Goal: Information Seeking & Learning: Check status

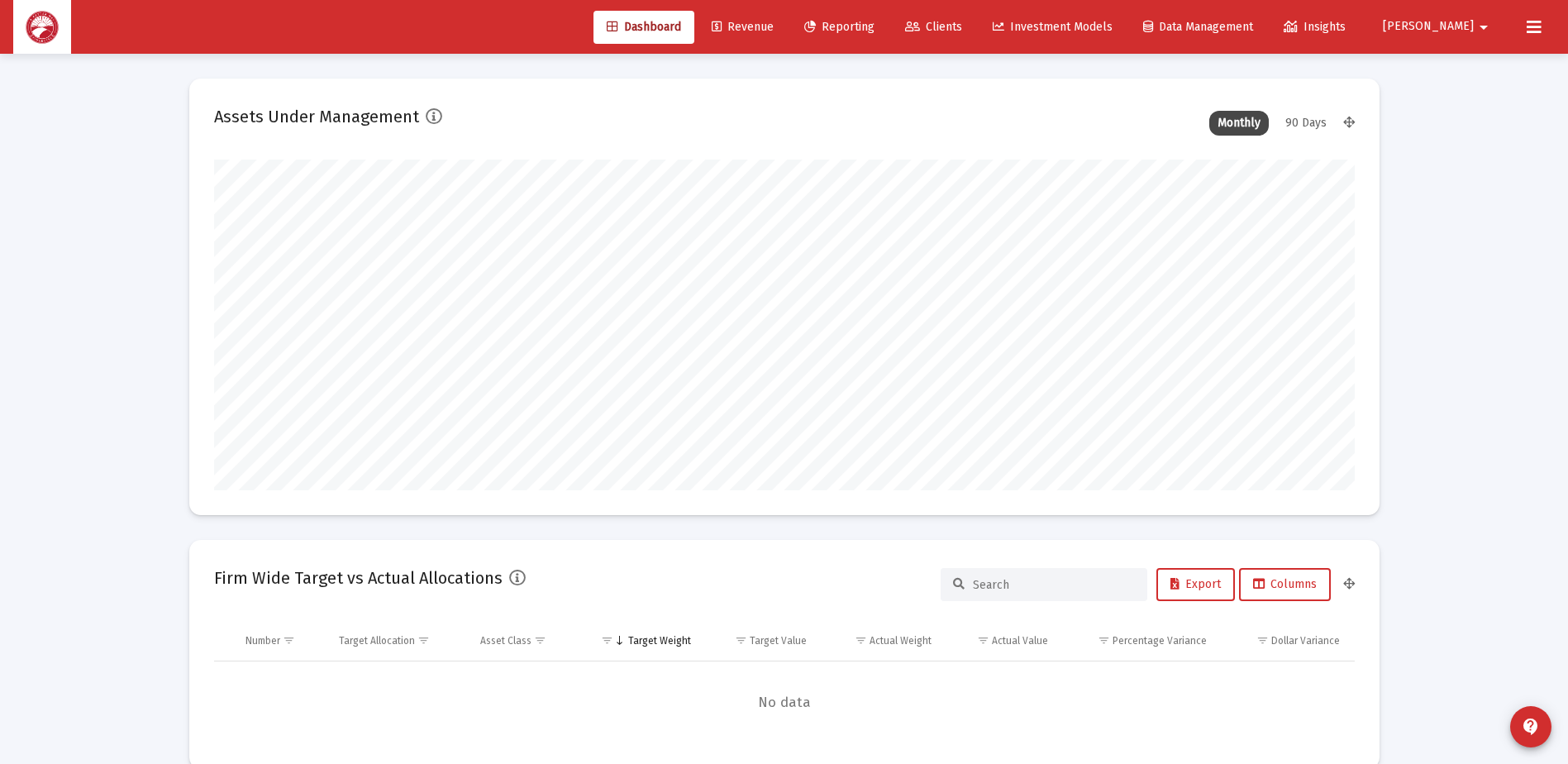
scroll to position [331, 614]
type input "[DATE]"
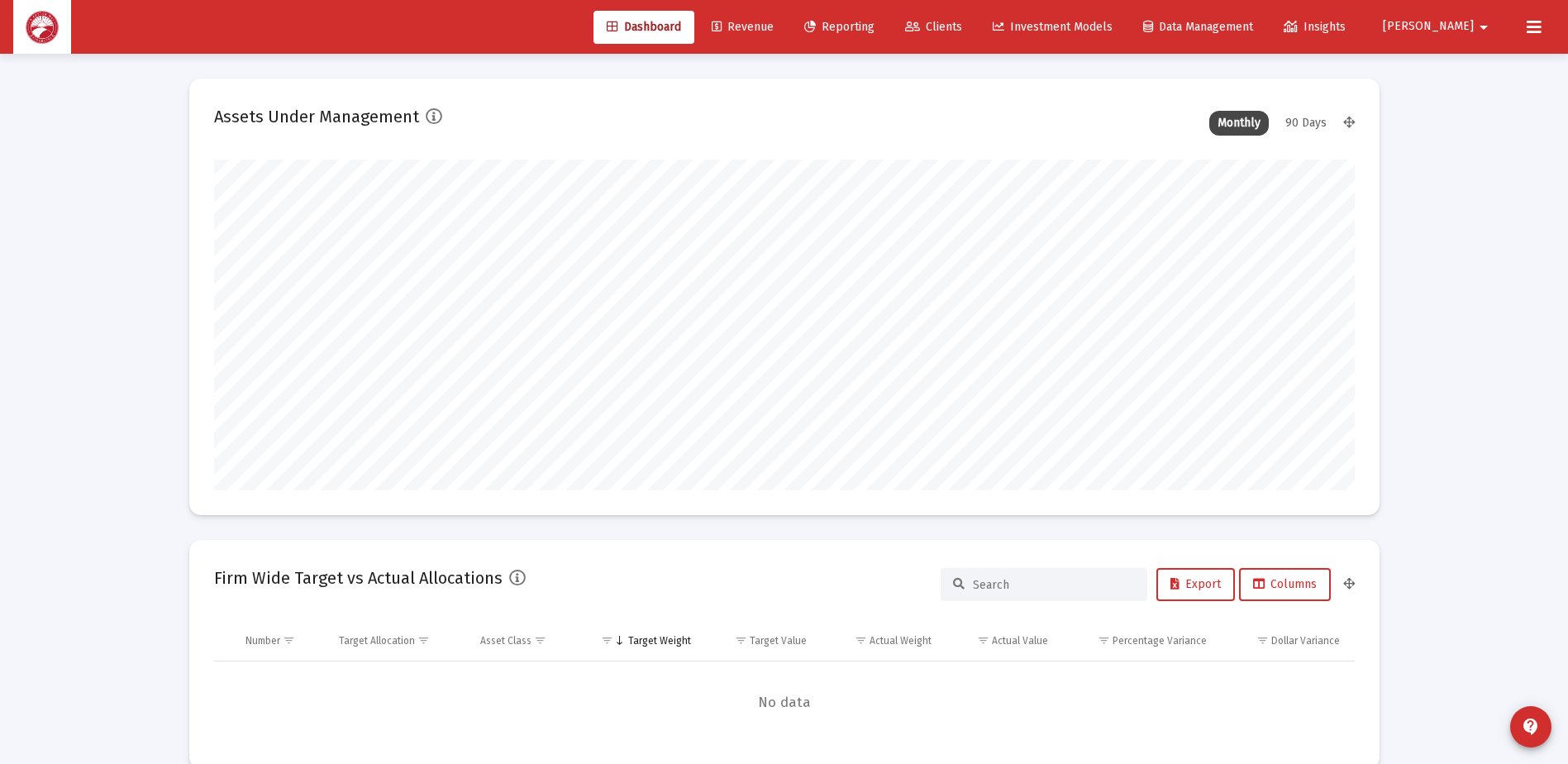
click at [962, 26] on span "Clients" at bounding box center [933, 27] width 57 height 14
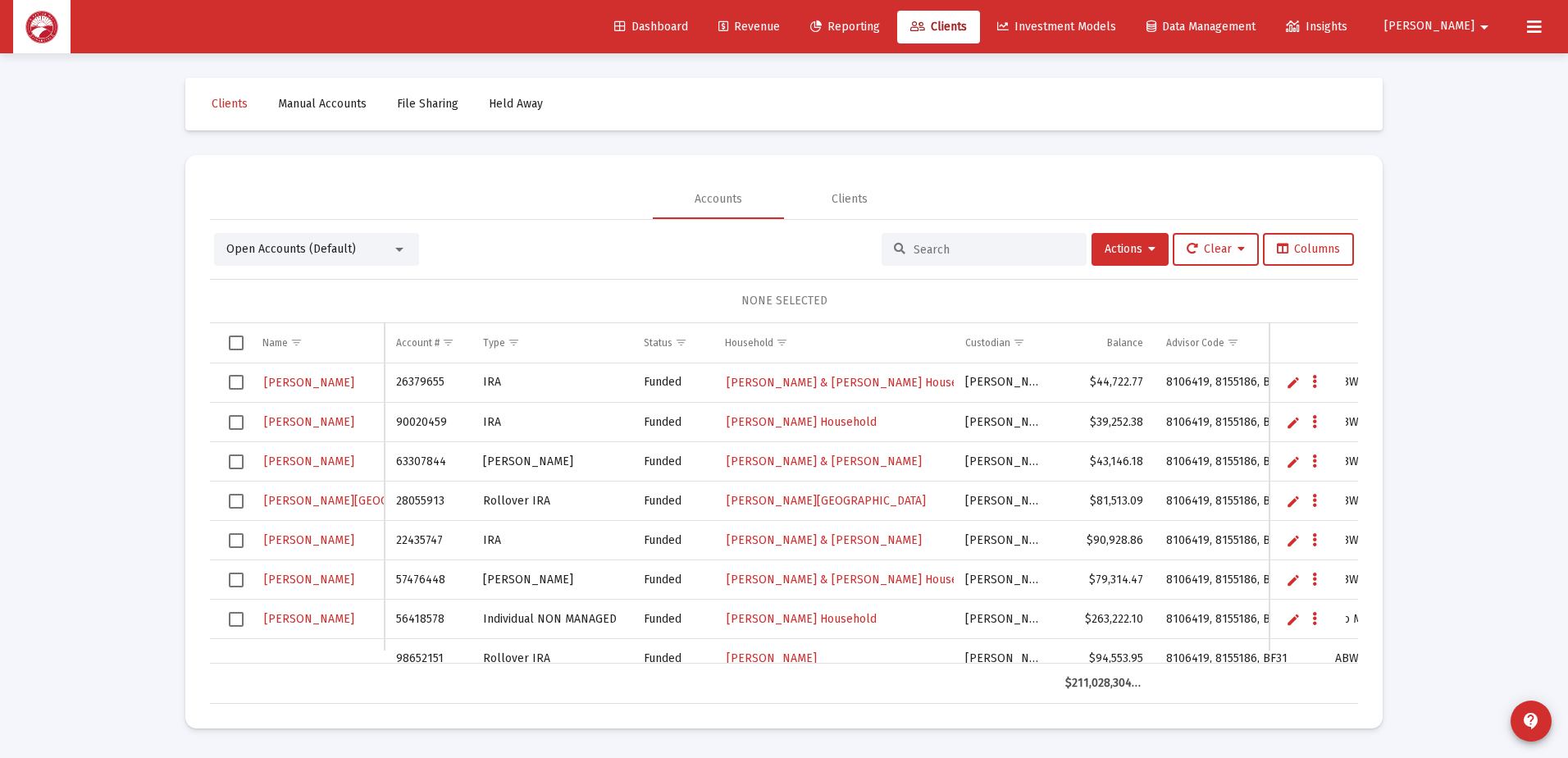
click at [963, 246] on input at bounding box center [994, 250] width 161 height 14
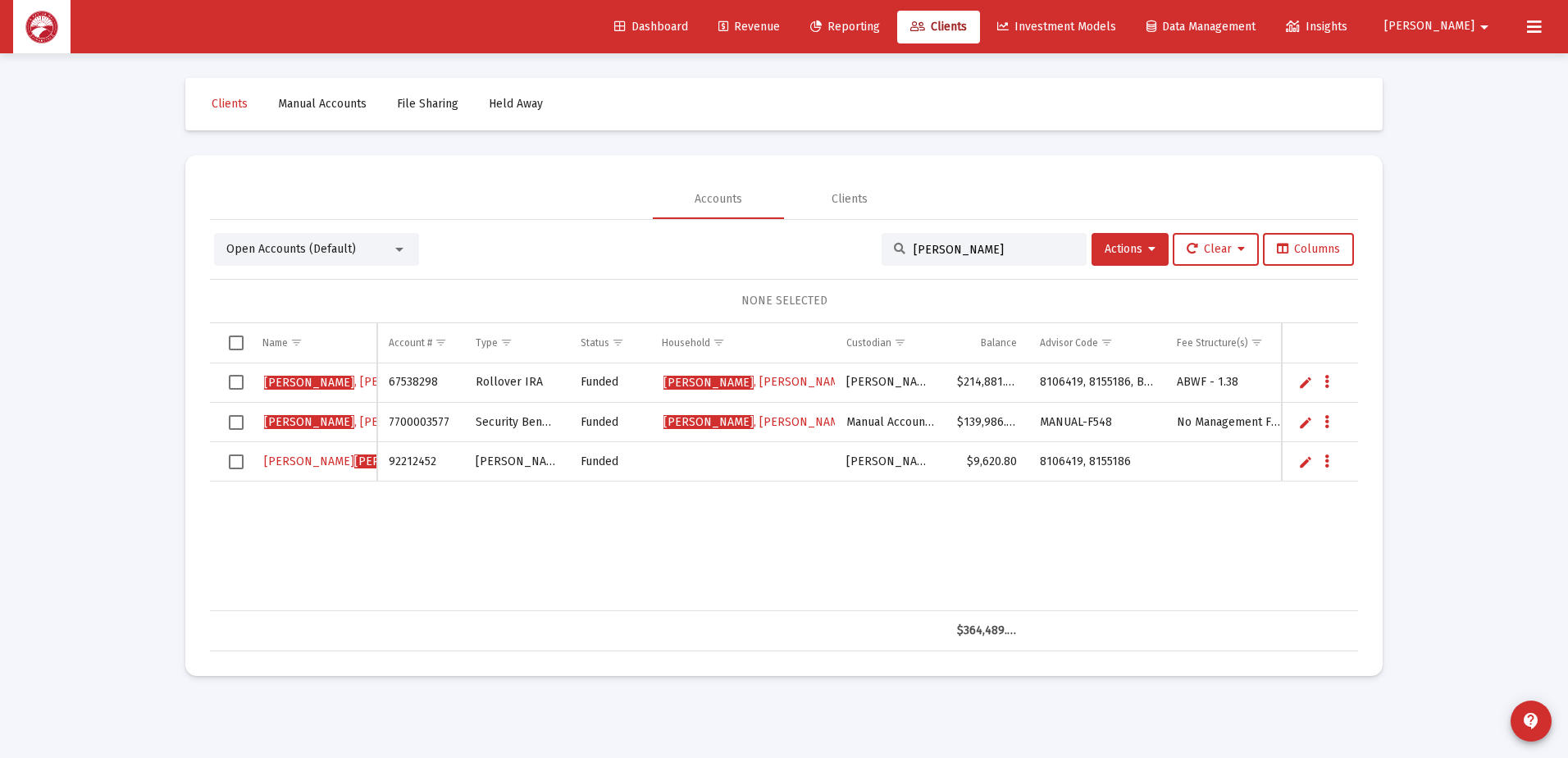
type input "[PERSON_NAME]"
drag, startPoint x: 1016, startPoint y: 461, endPoint x: 972, endPoint y: 468, distance: 44.6
click at [972, 468] on td "$9,620.80" at bounding box center [986, 462] width 82 height 40
copy td "9,620.80"
click at [723, 419] on span "[PERSON_NAME]" at bounding box center [757, 422] width 186 height 14
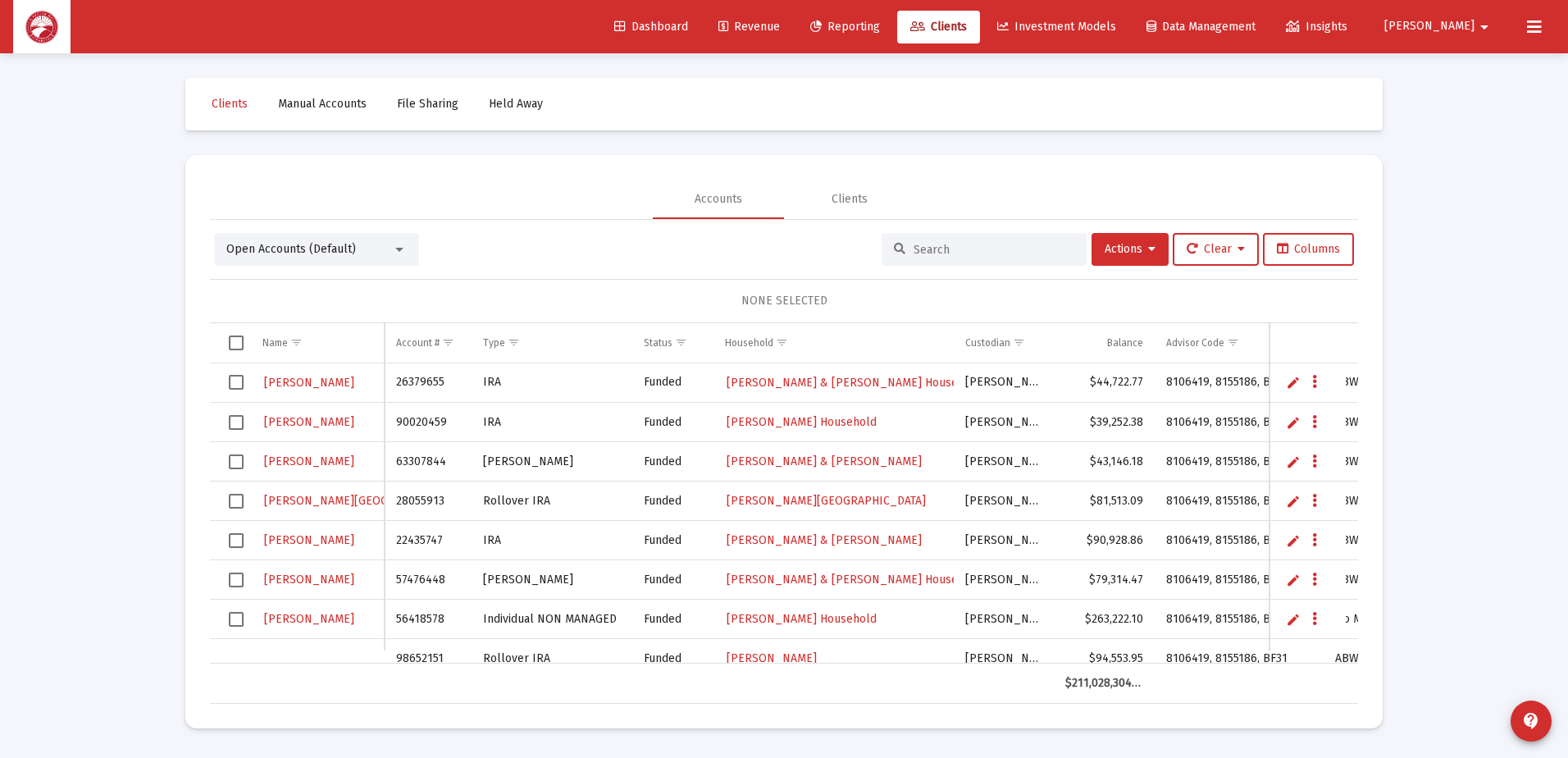
click at [929, 254] on input at bounding box center [994, 250] width 161 height 14
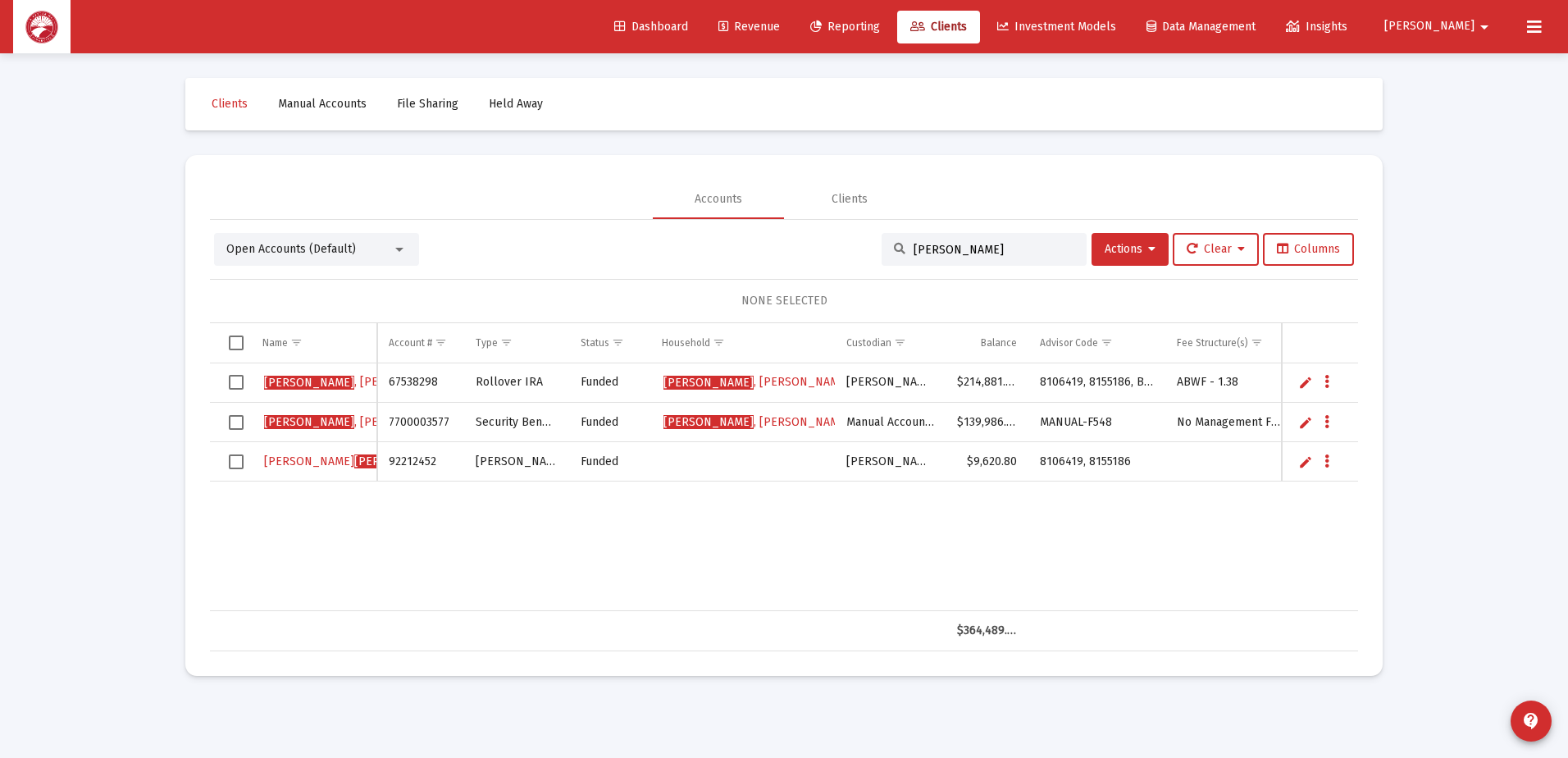
type input "[PERSON_NAME]"
click at [771, 387] on span "[PERSON_NAME]" at bounding box center [757, 382] width 186 height 14
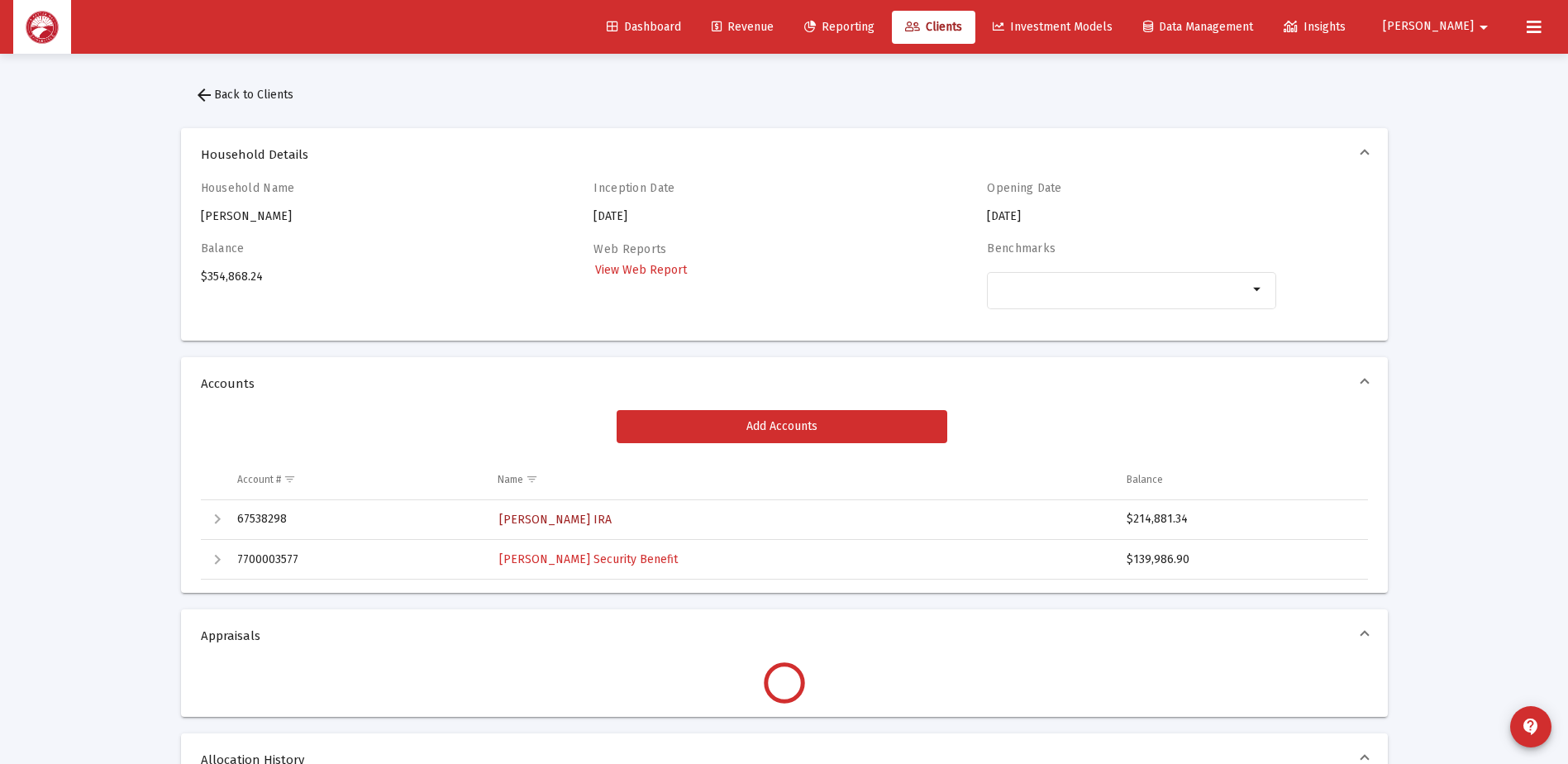
click at [575, 518] on span "[PERSON_NAME] IRA" at bounding box center [555, 520] width 112 height 14
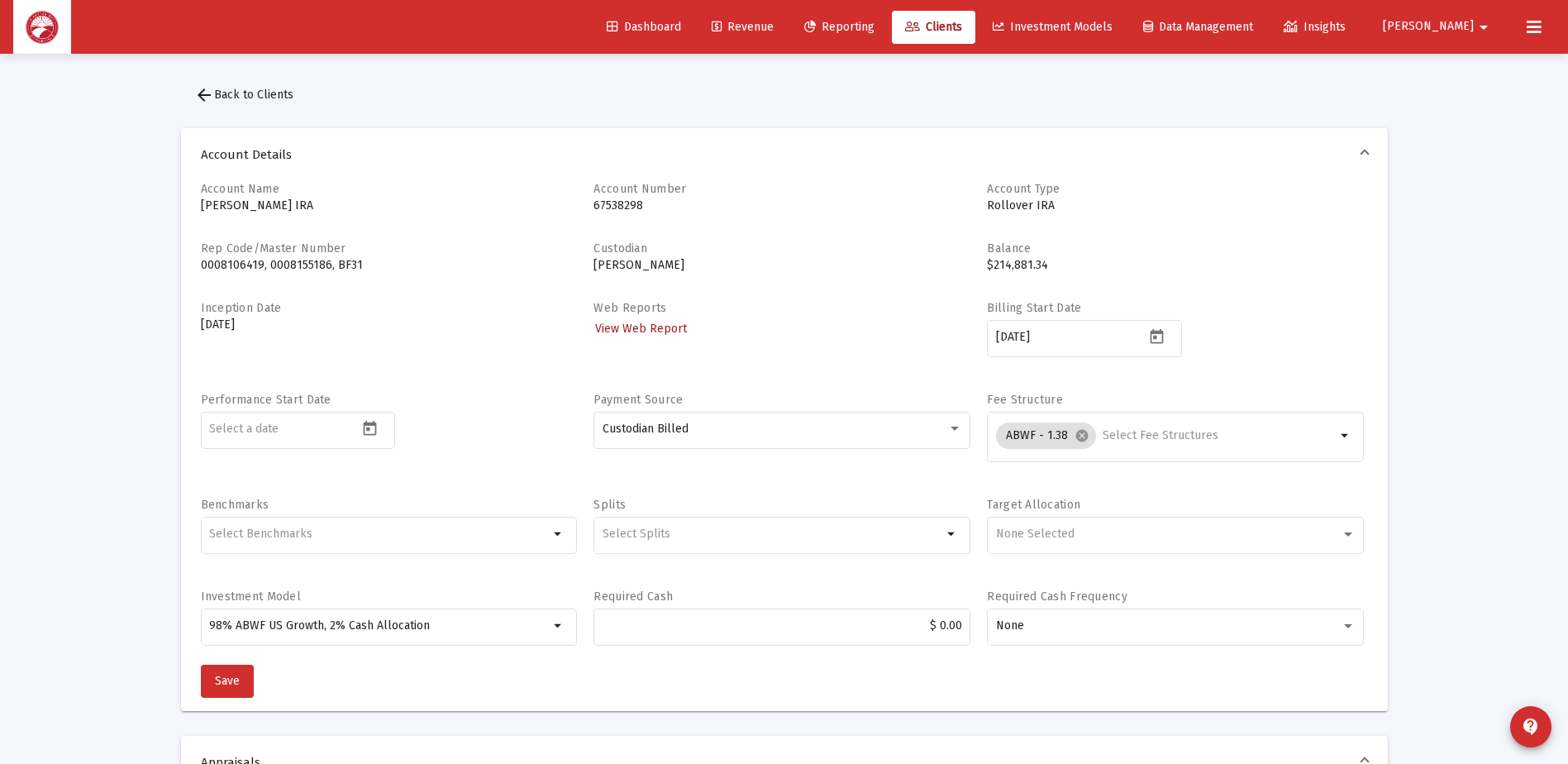
click at [662, 330] on span "View Web Report" at bounding box center [641, 329] width 92 height 14
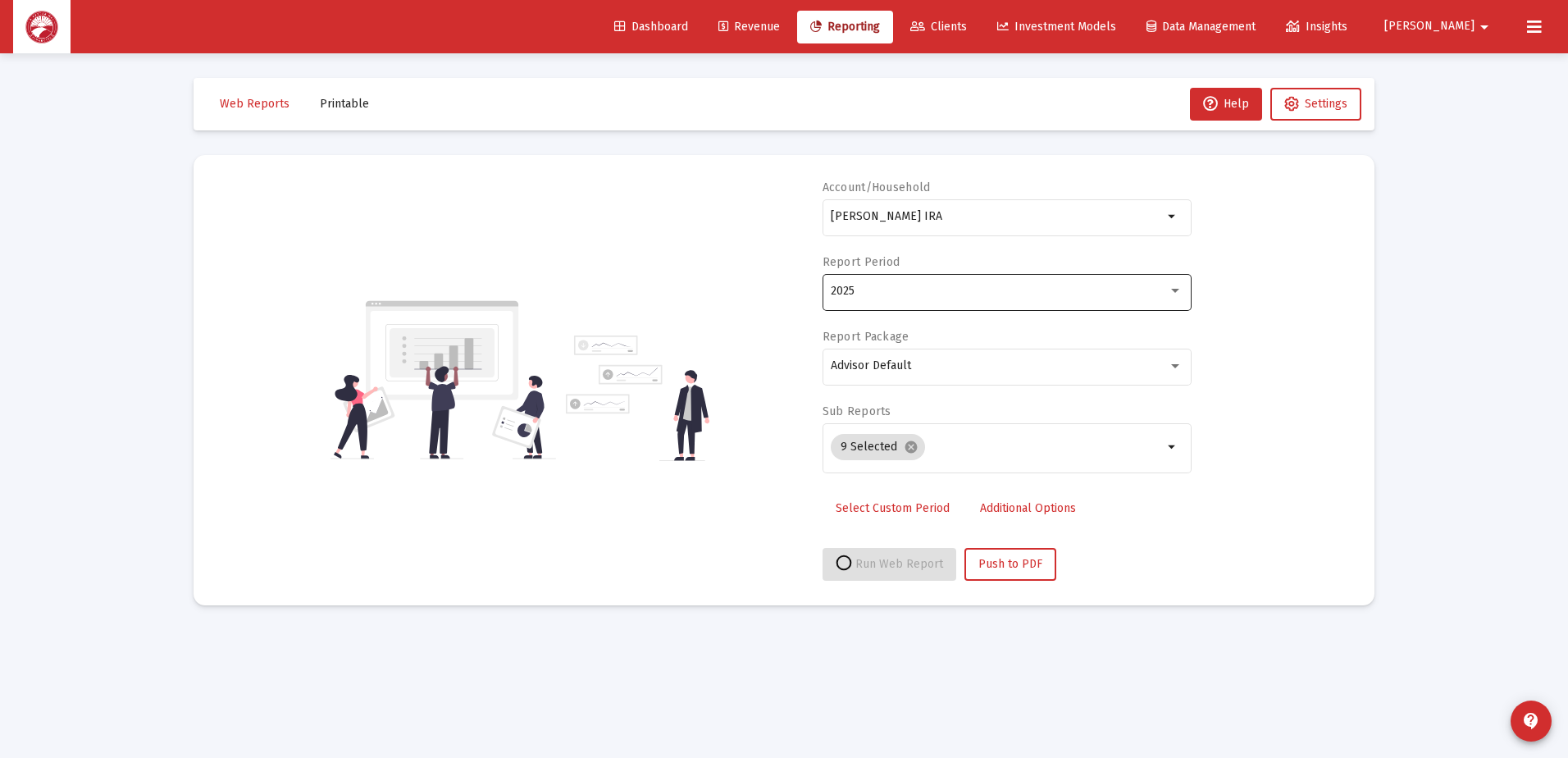
click at [924, 302] on div "2025" at bounding box center [1006, 291] width 352 height 41
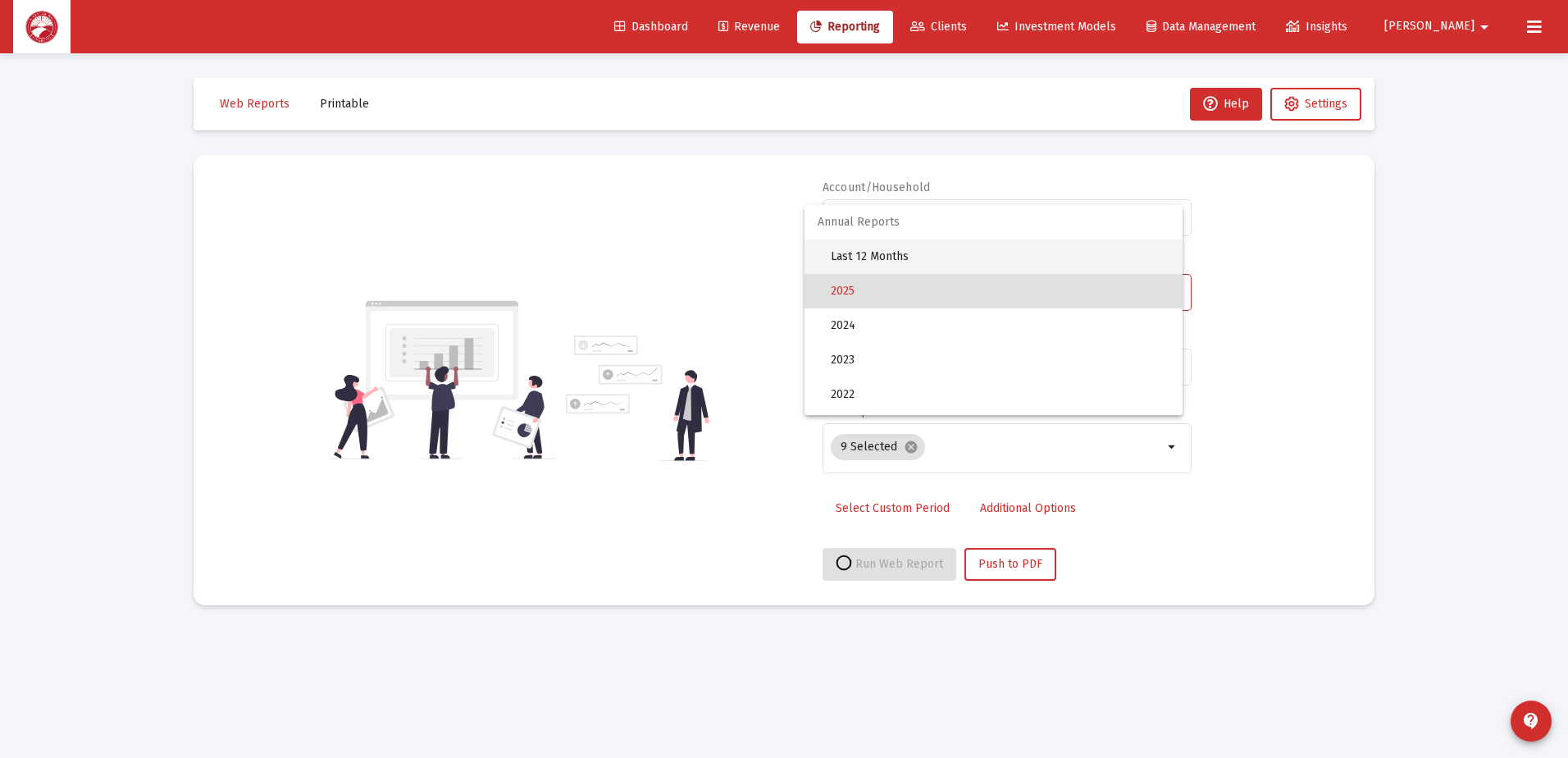
select select "View all"
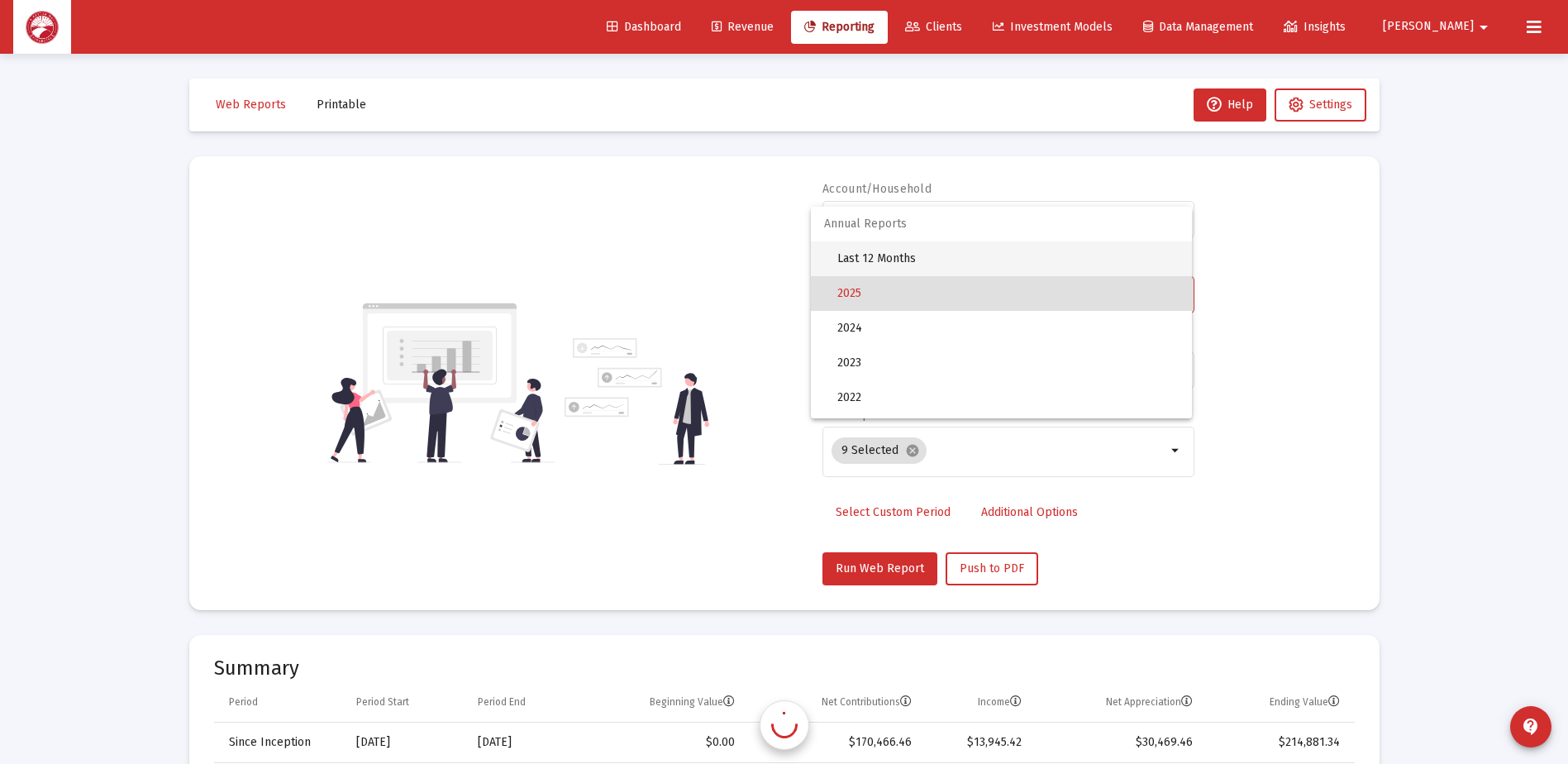
click at [943, 246] on span "Last 12 Months" at bounding box center [1007, 258] width 341 height 35
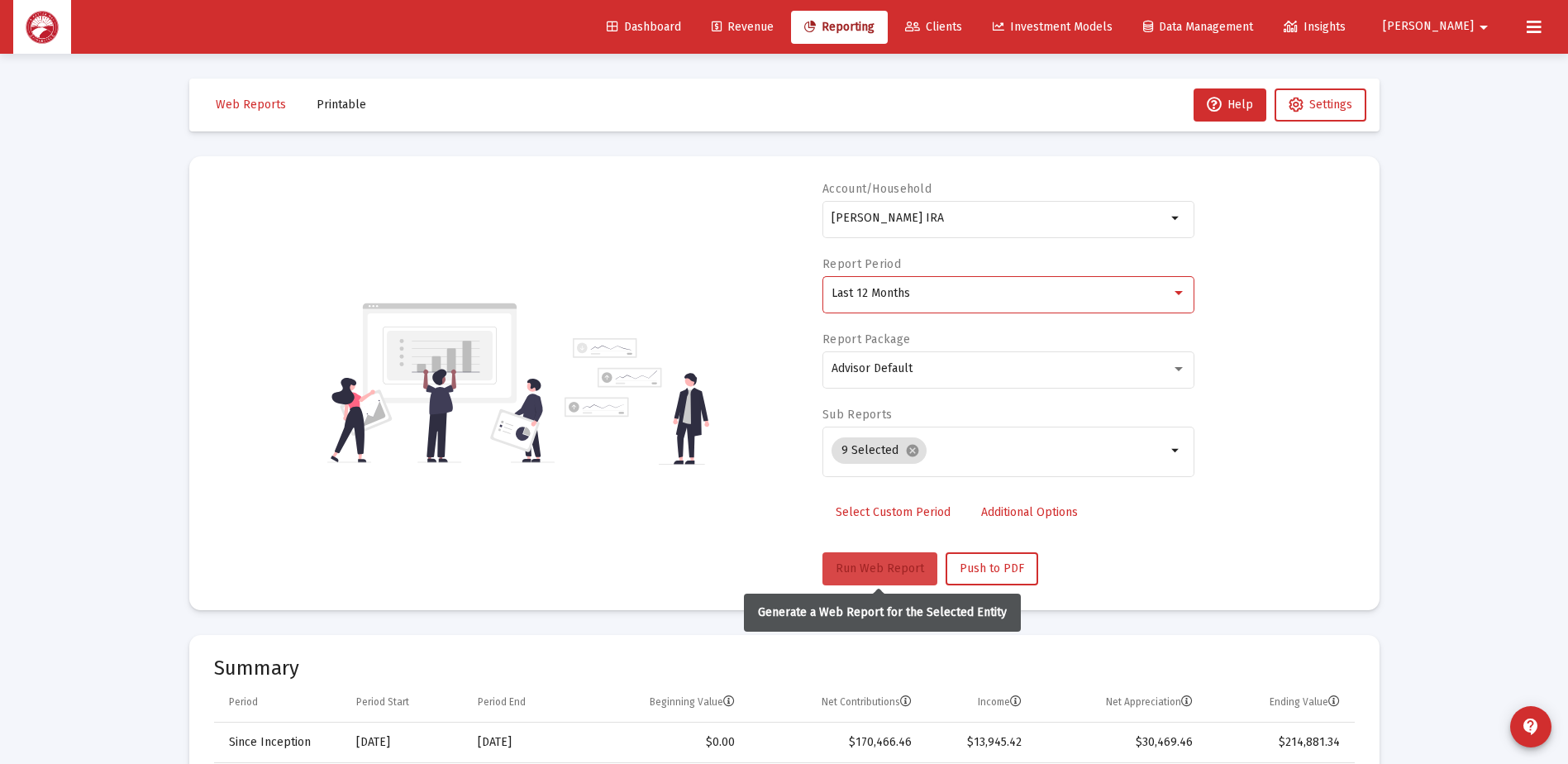
click at [875, 555] on button "Run Web Report" at bounding box center [880, 568] width 115 height 33
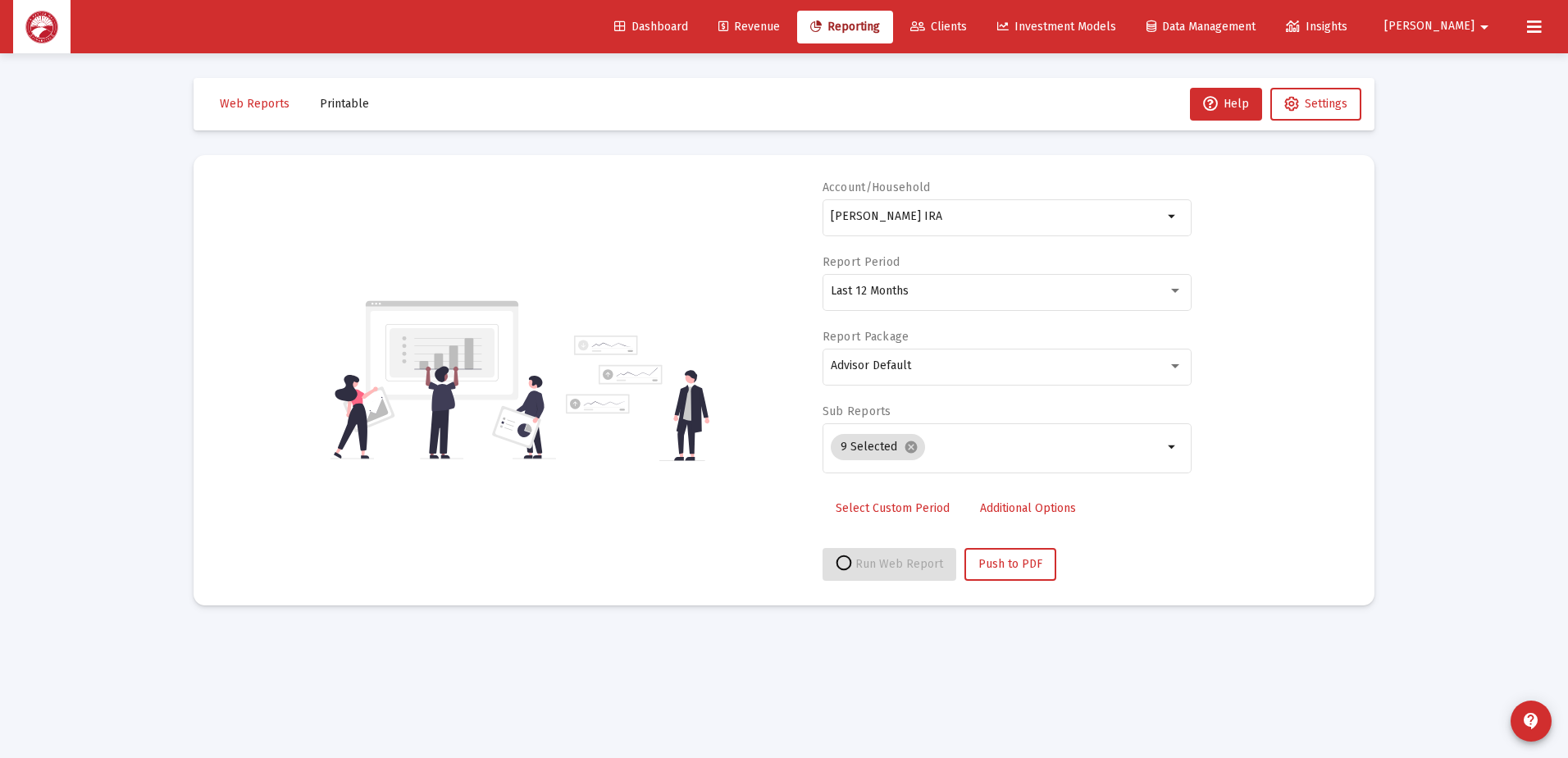
select select "View all"
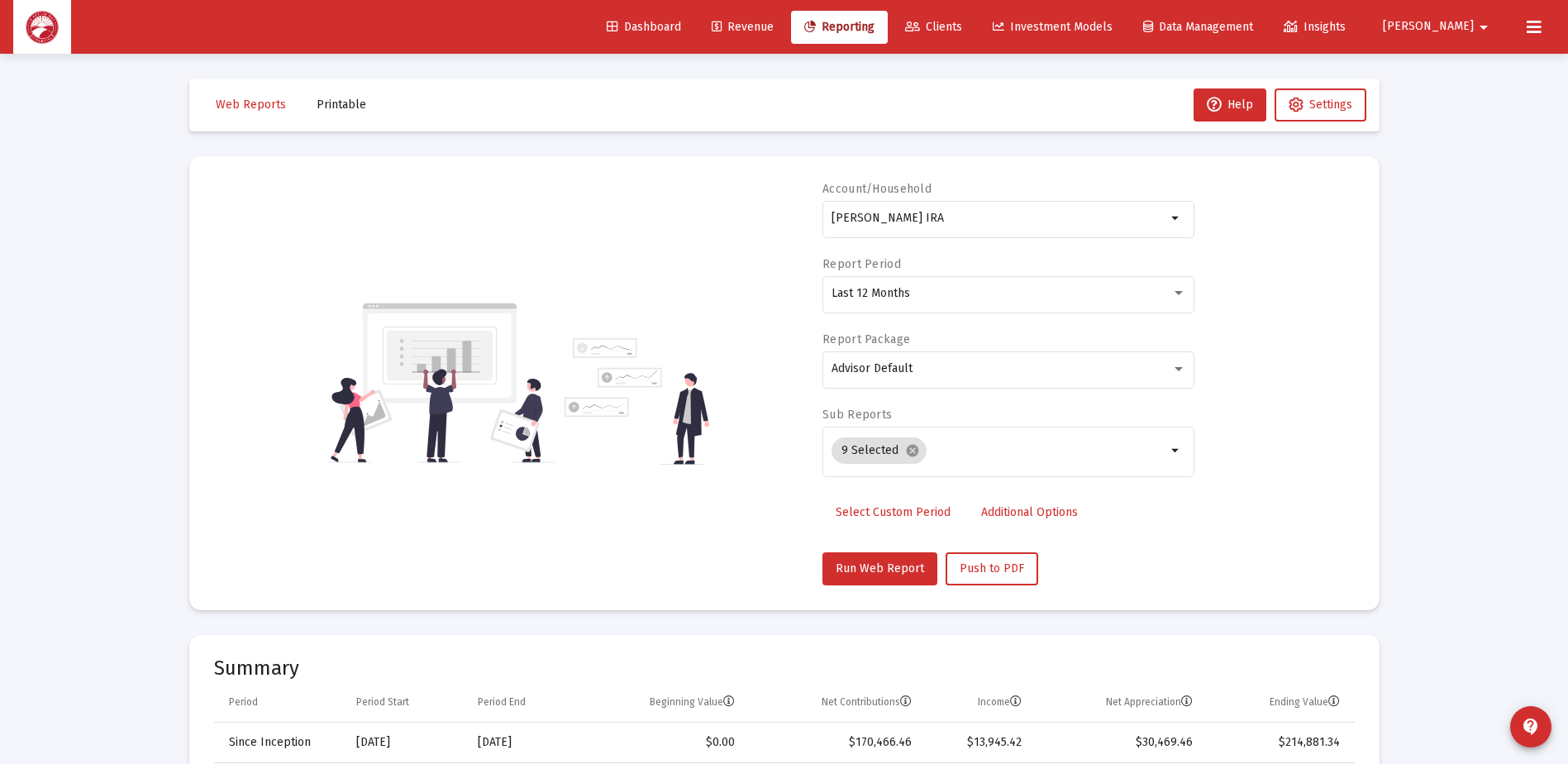
click at [920, 29] on icon at bounding box center [912, 27] width 15 height 12
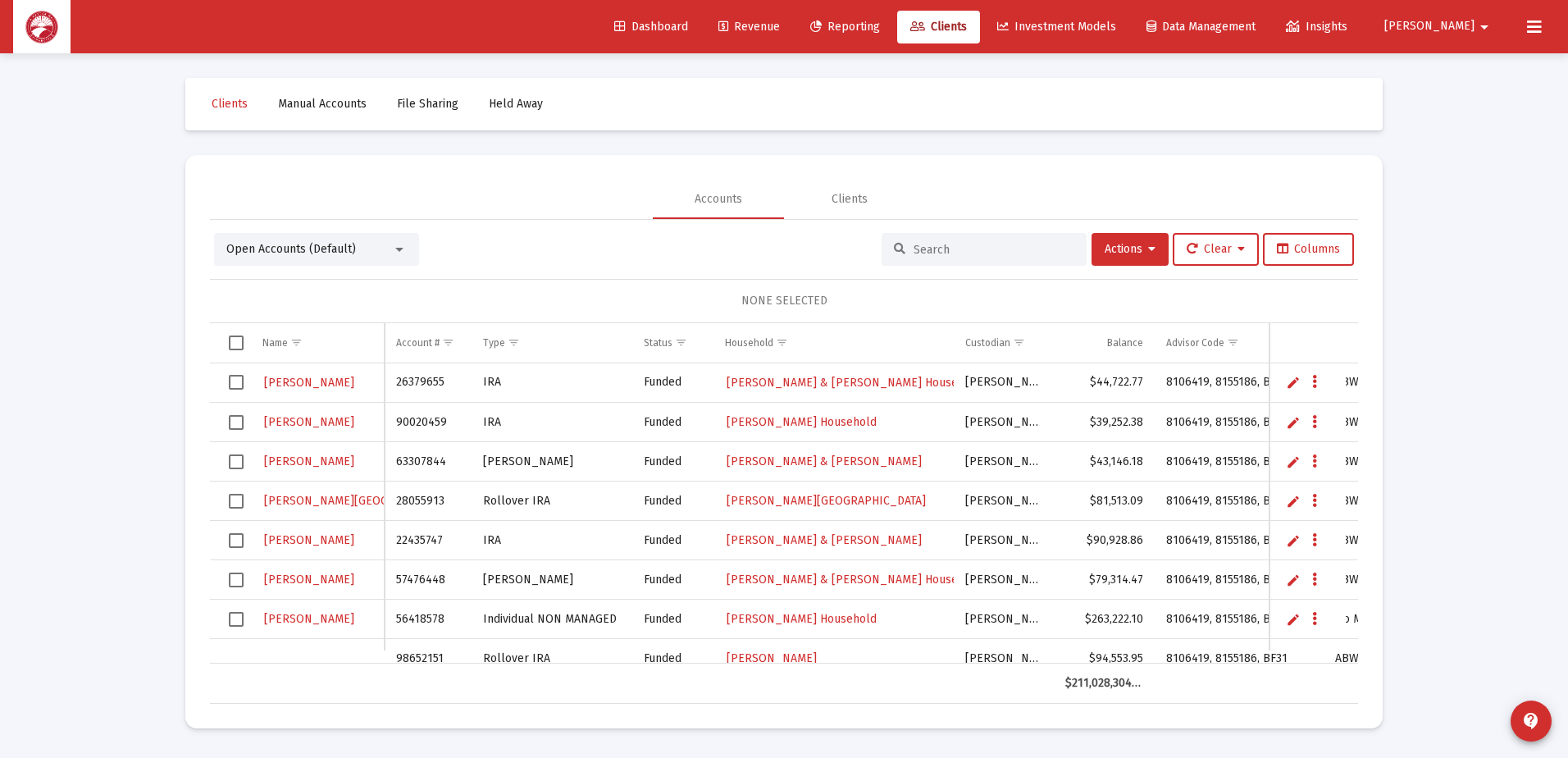
click at [930, 249] on input at bounding box center [994, 250] width 161 height 14
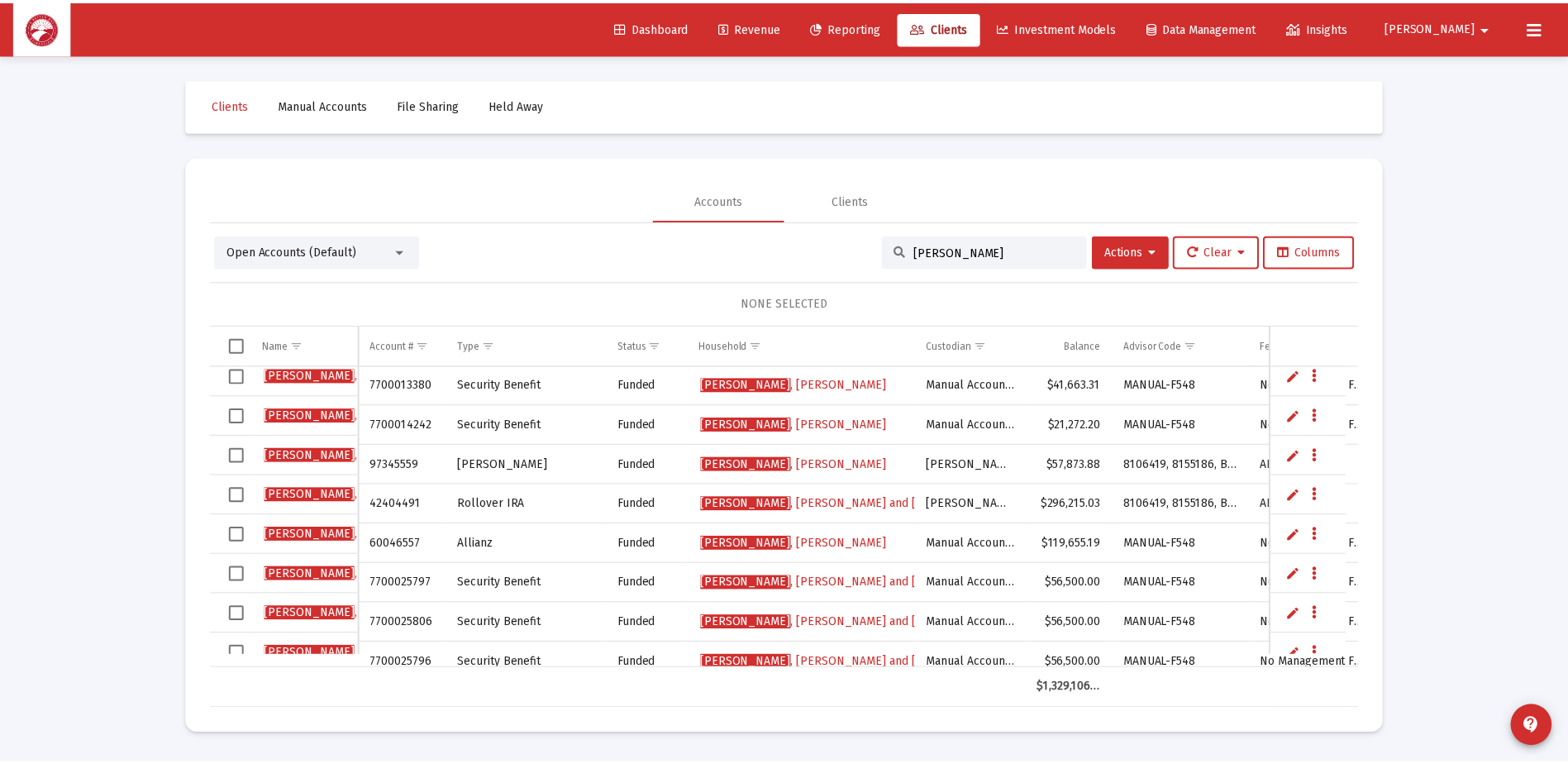
scroll to position [248, 0]
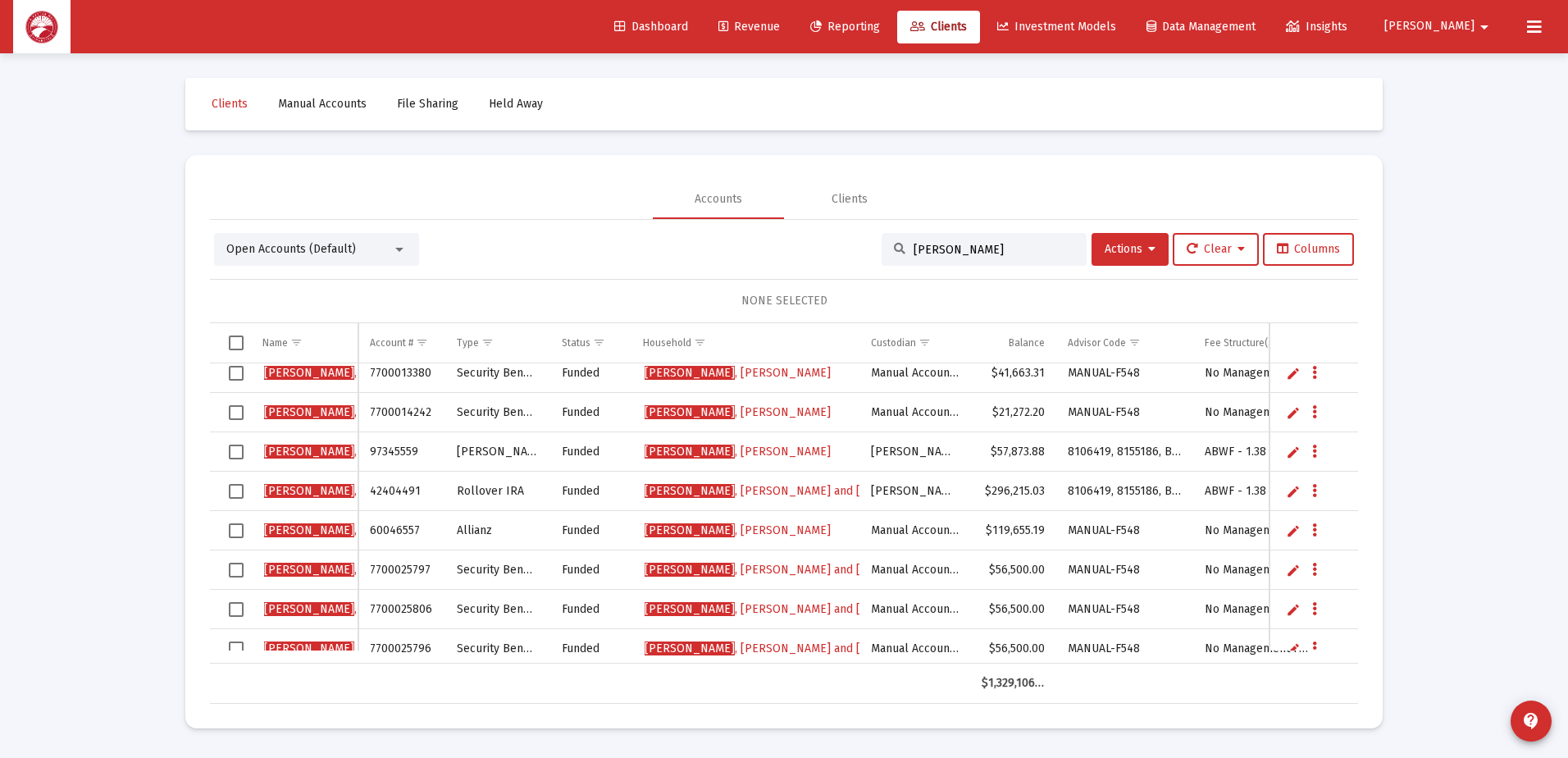
type input "[PERSON_NAME]"
click at [715, 572] on span "[PERSON_NAME] and [PERSON_NAME]" at bounding box center [795, 569] width 302 height 14
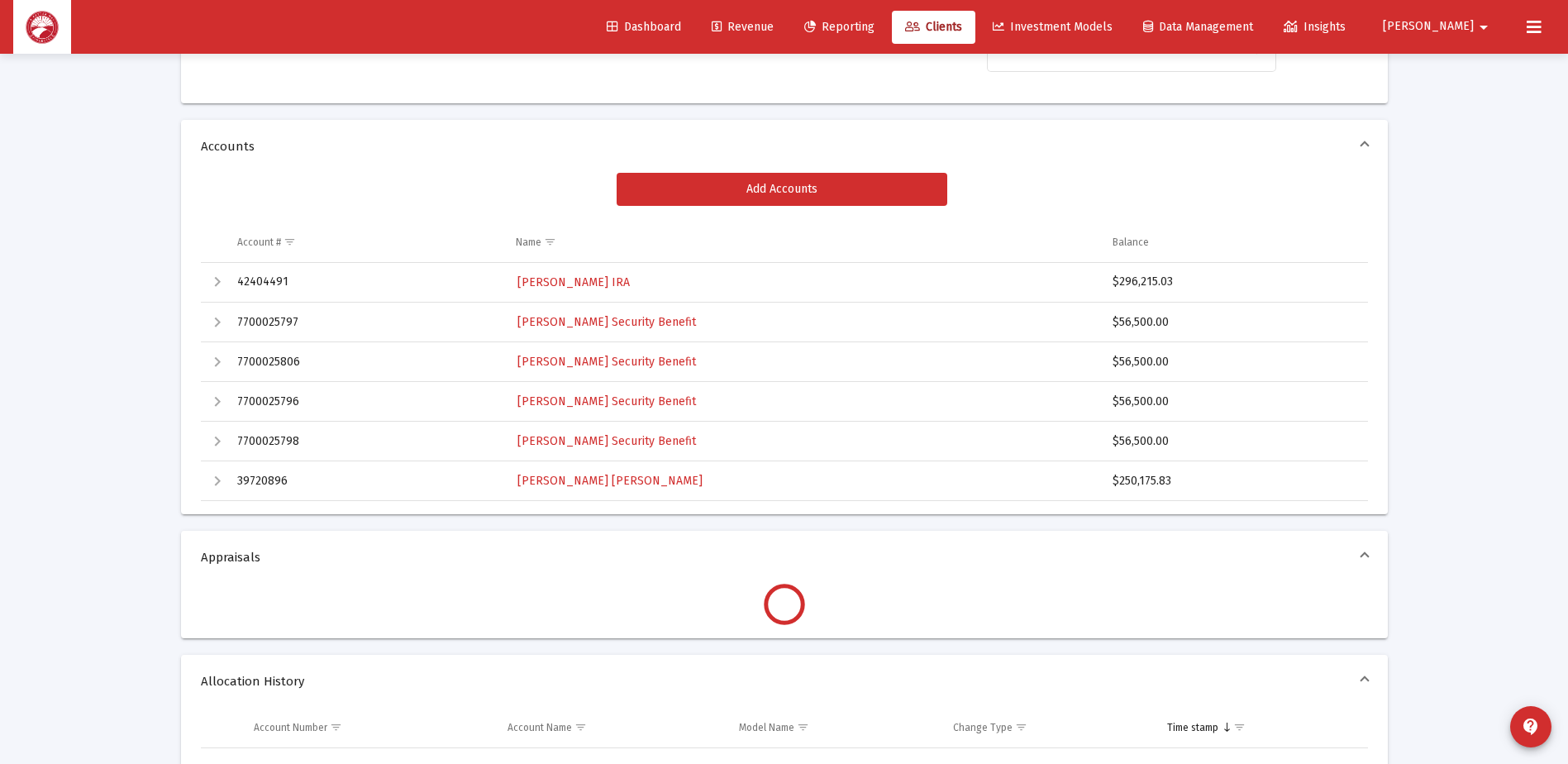
scroll to position [248, 0]
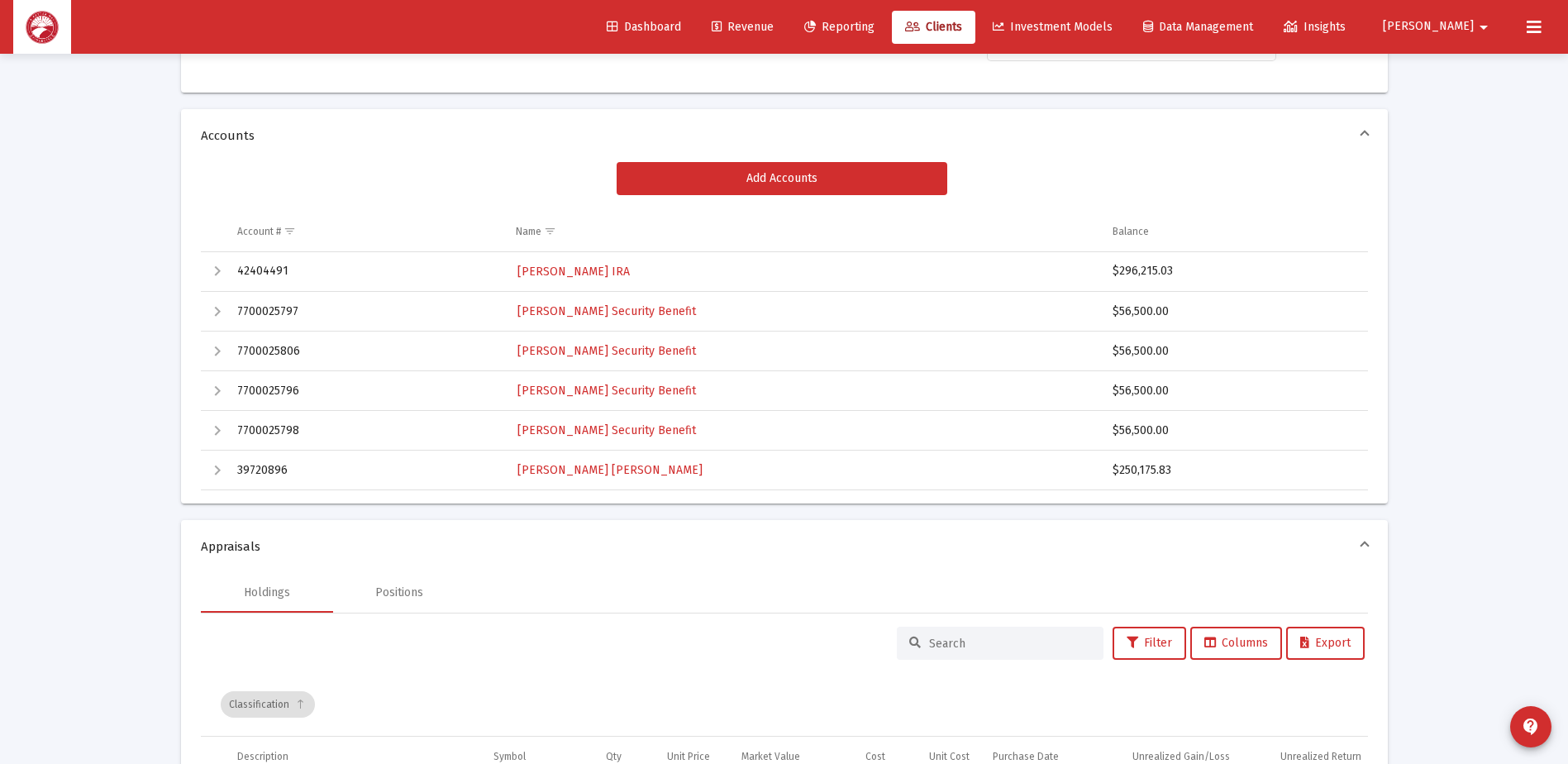
drag, startPoint x: 1173, startPoint y: 270, endPoint x: 1117, endPoint y: 279, distance: 57.1
click at [1117, 279] on div "$296,215.03" at bounding box center [1233, 271] width 241 height 17
copy div "296,215.03"
drag, startPoint x: 1173, startPoint y: 472, endPoint x: 1119, endPoint y: 475, distance: 54.7
click at [1119, 475] on div "$250,175.83" at bounding box center [1233, 470] width 241 height 17
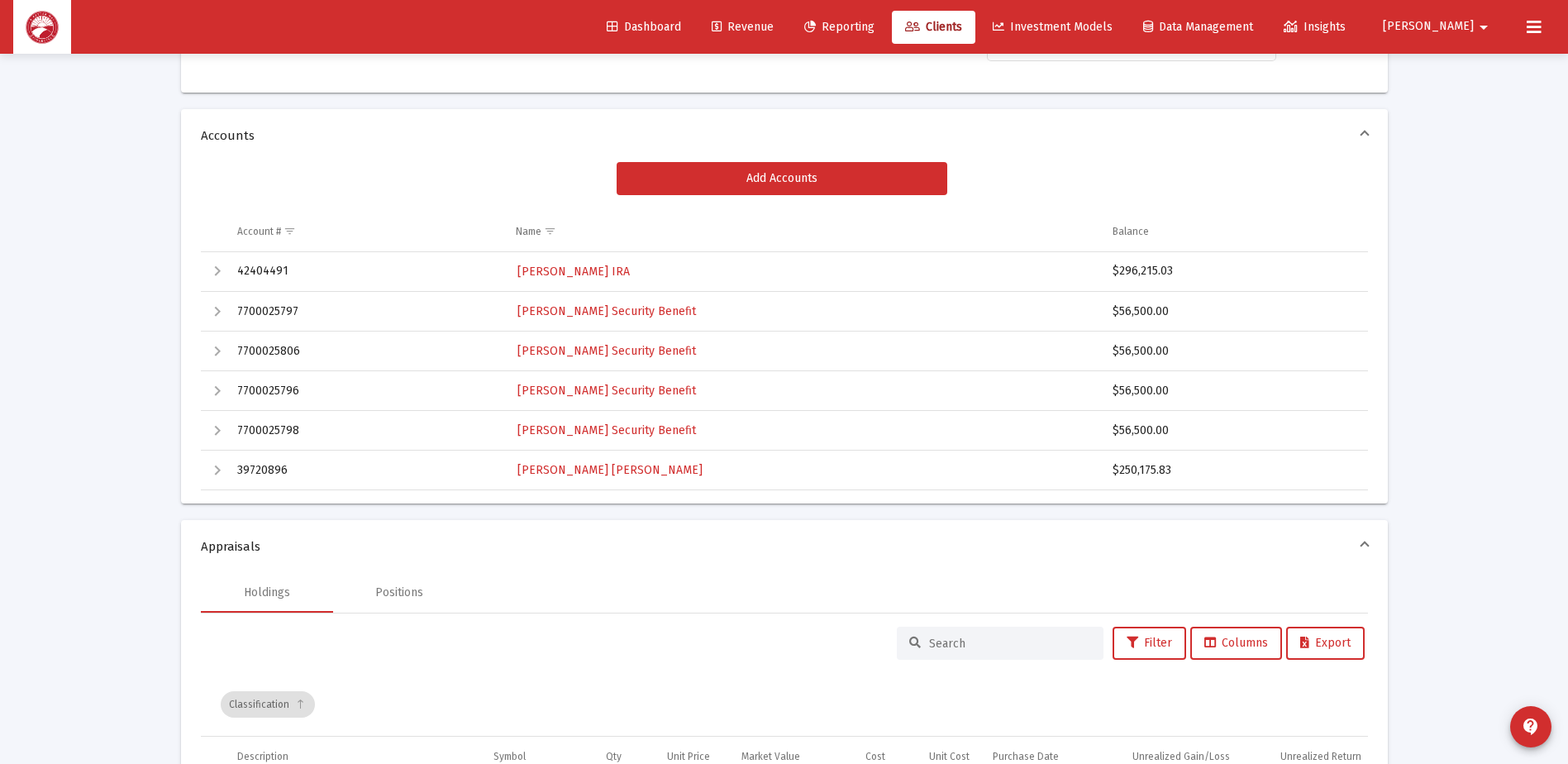
copy div "250,175.83"
click at [565, 262] on link "[PERSON_NAME] IRA" at bounding box center [574, 272] width 116 height 24
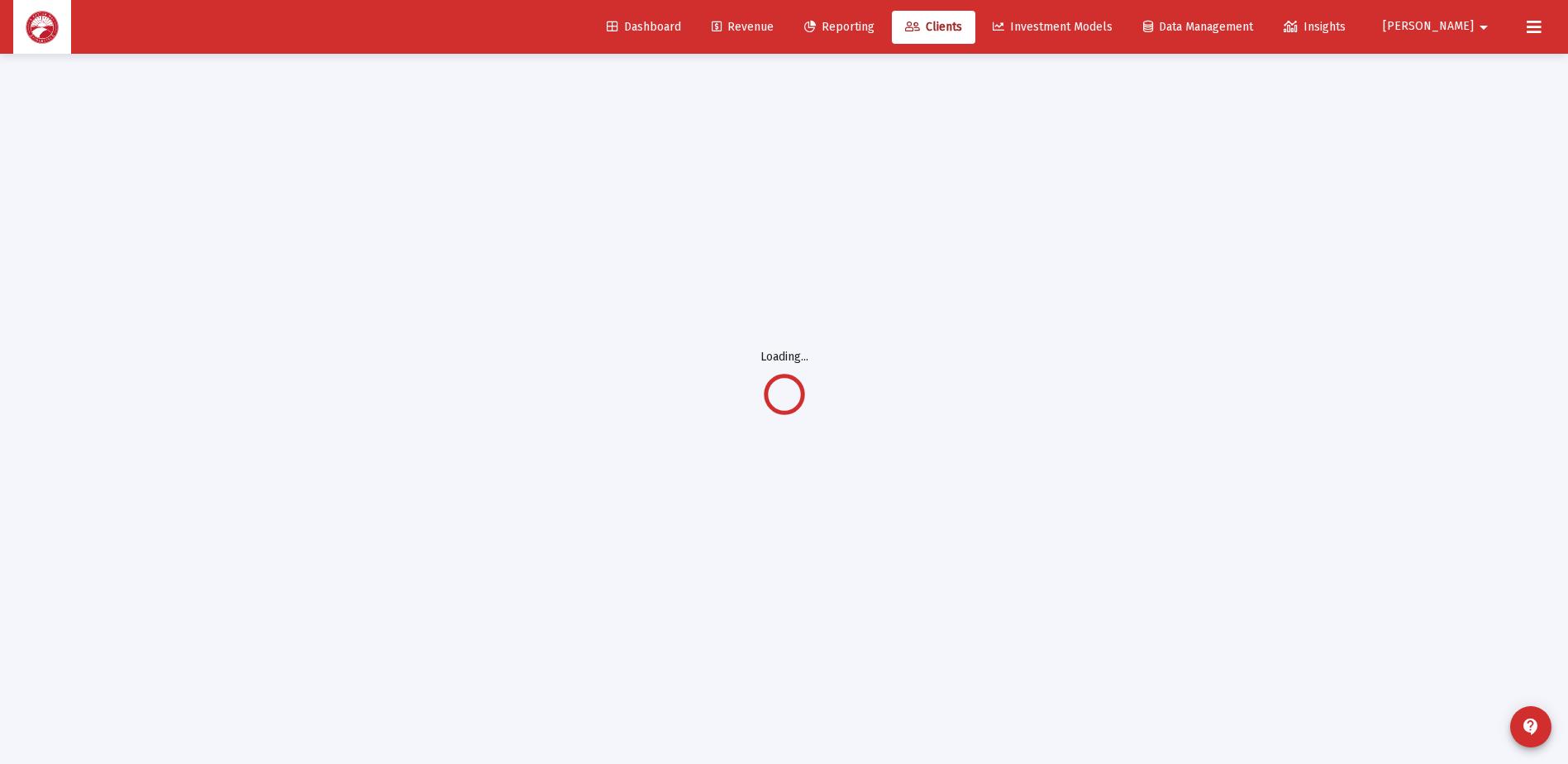
scroll to position [54, 0]
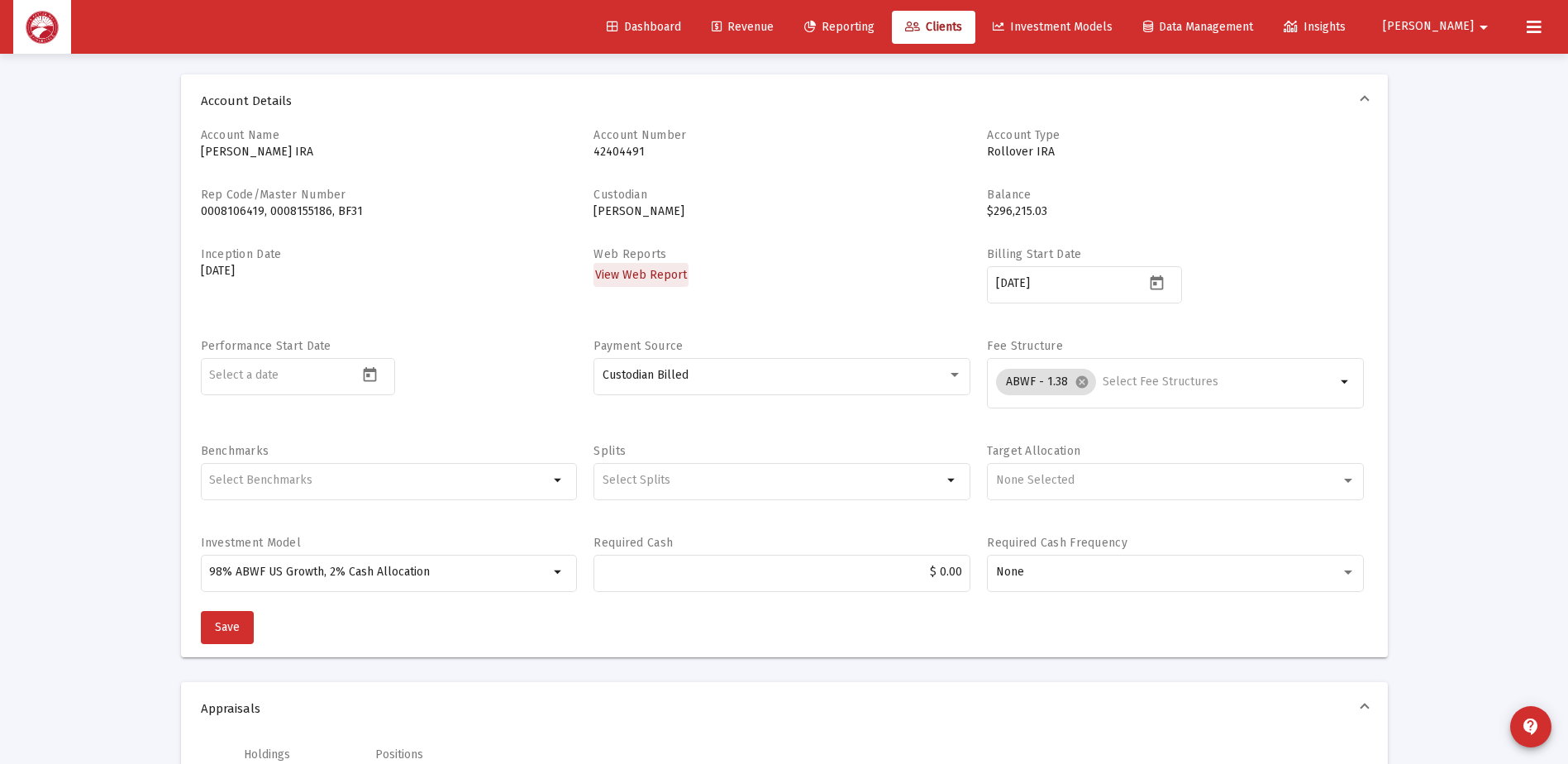
click at [661, 278] on span "View Web Report" at bounding box center [641, 275] width 92 height 14
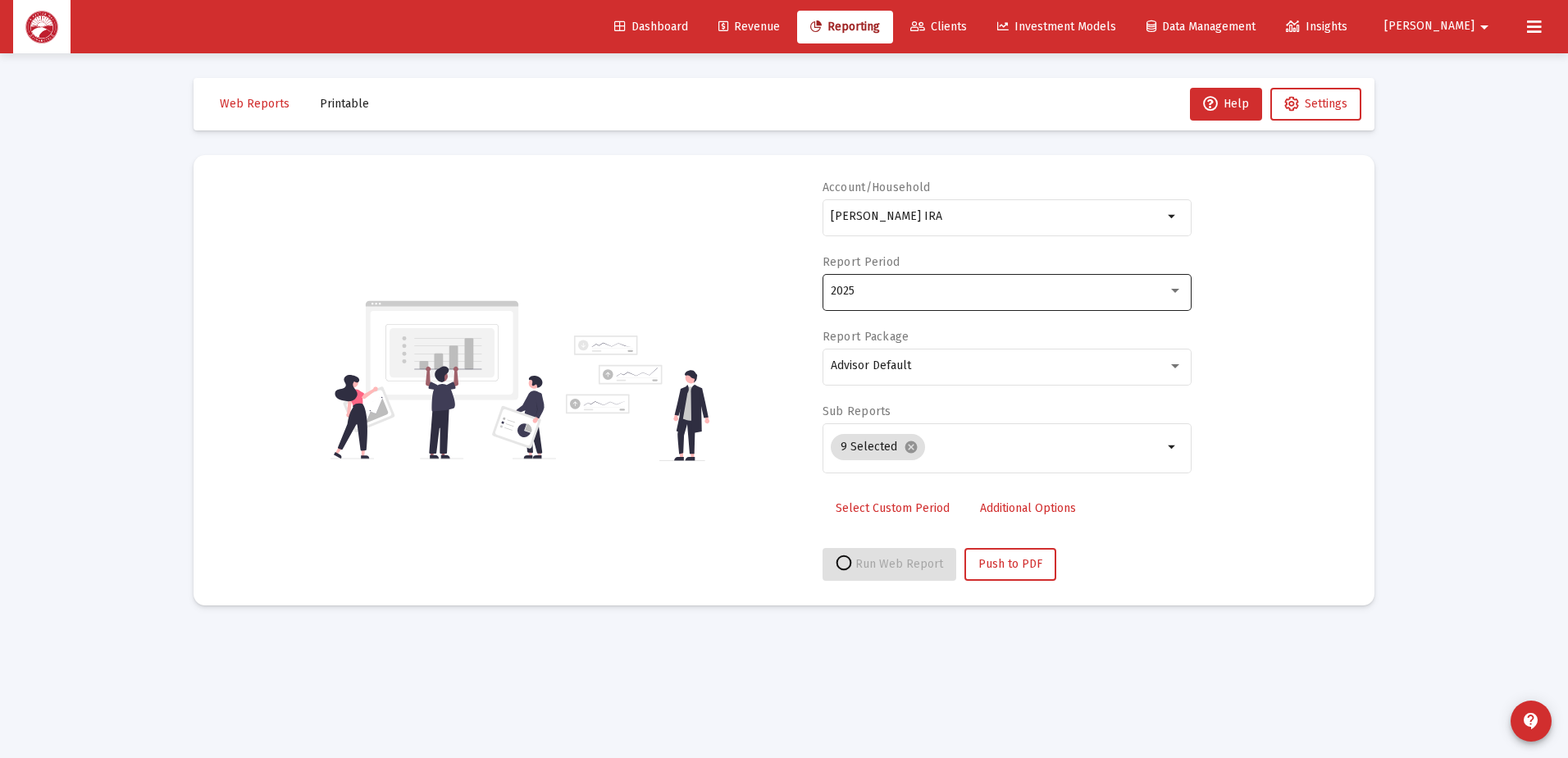
click at [958, 281] on div "2025" at bounding box center [1006, 291] width 352 height 41
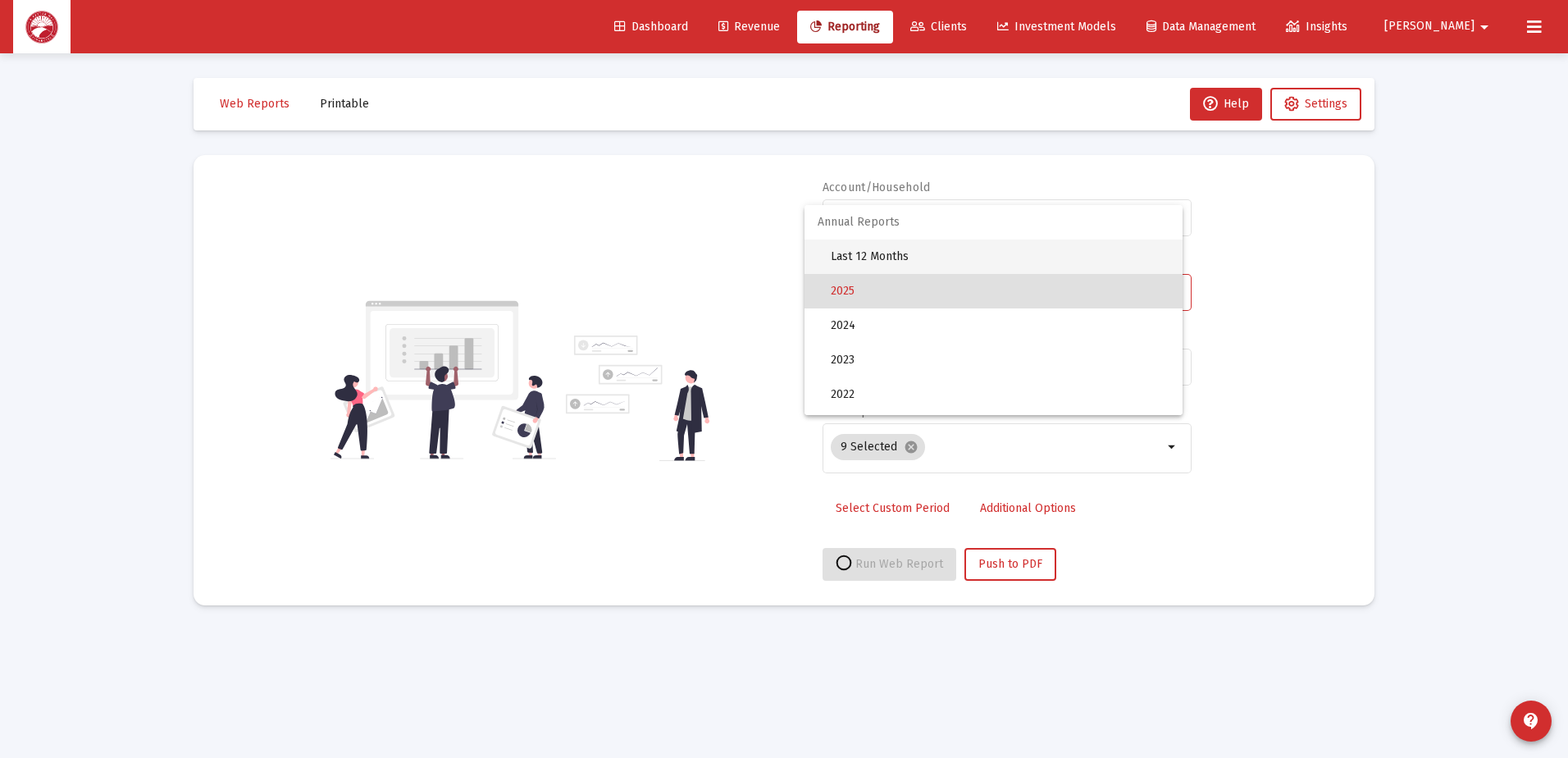
select select "View all"
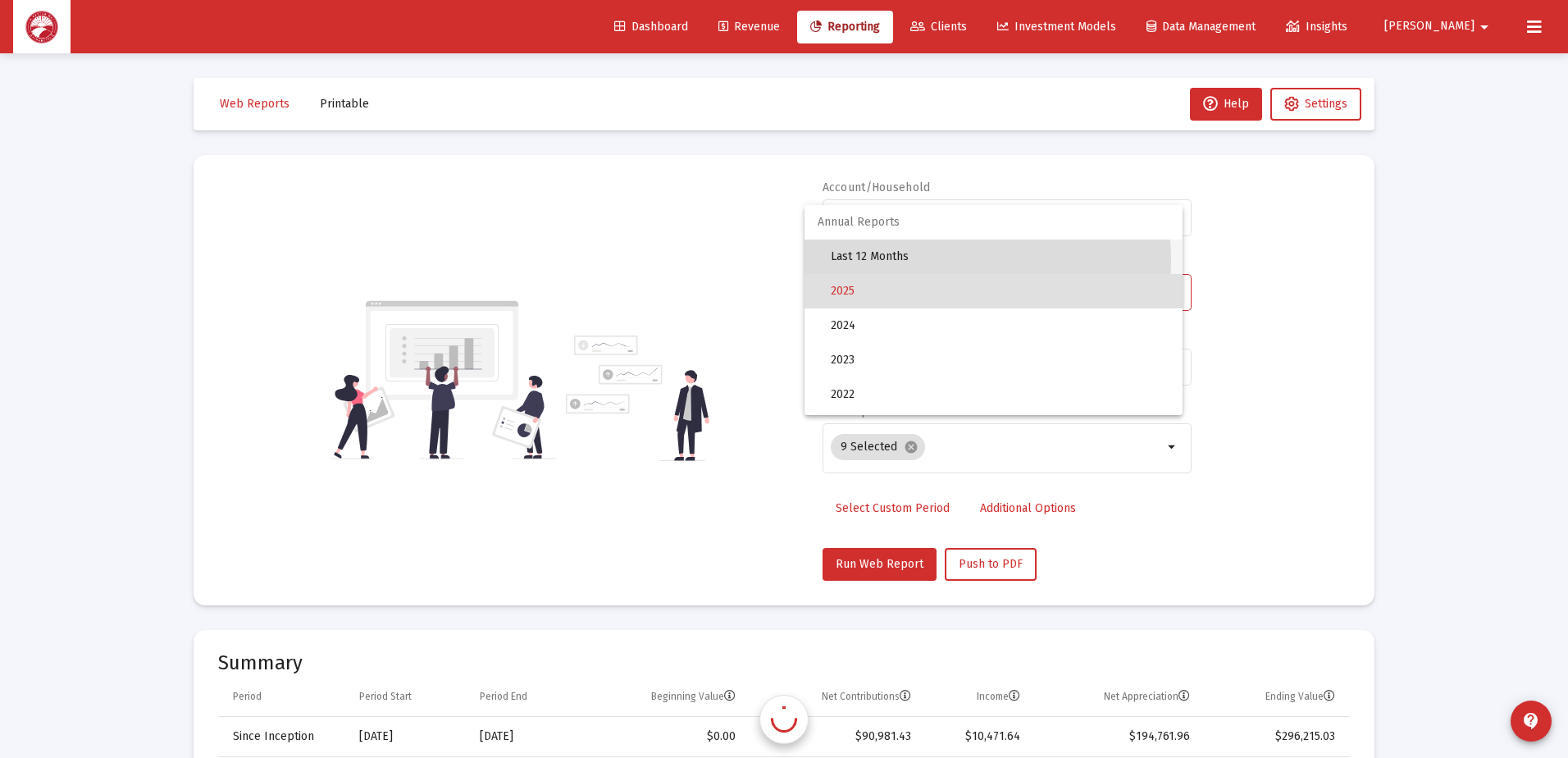
click at [945, 260] on span "Last 12 Months" at bounding box center [999, 256] width 338 height 35
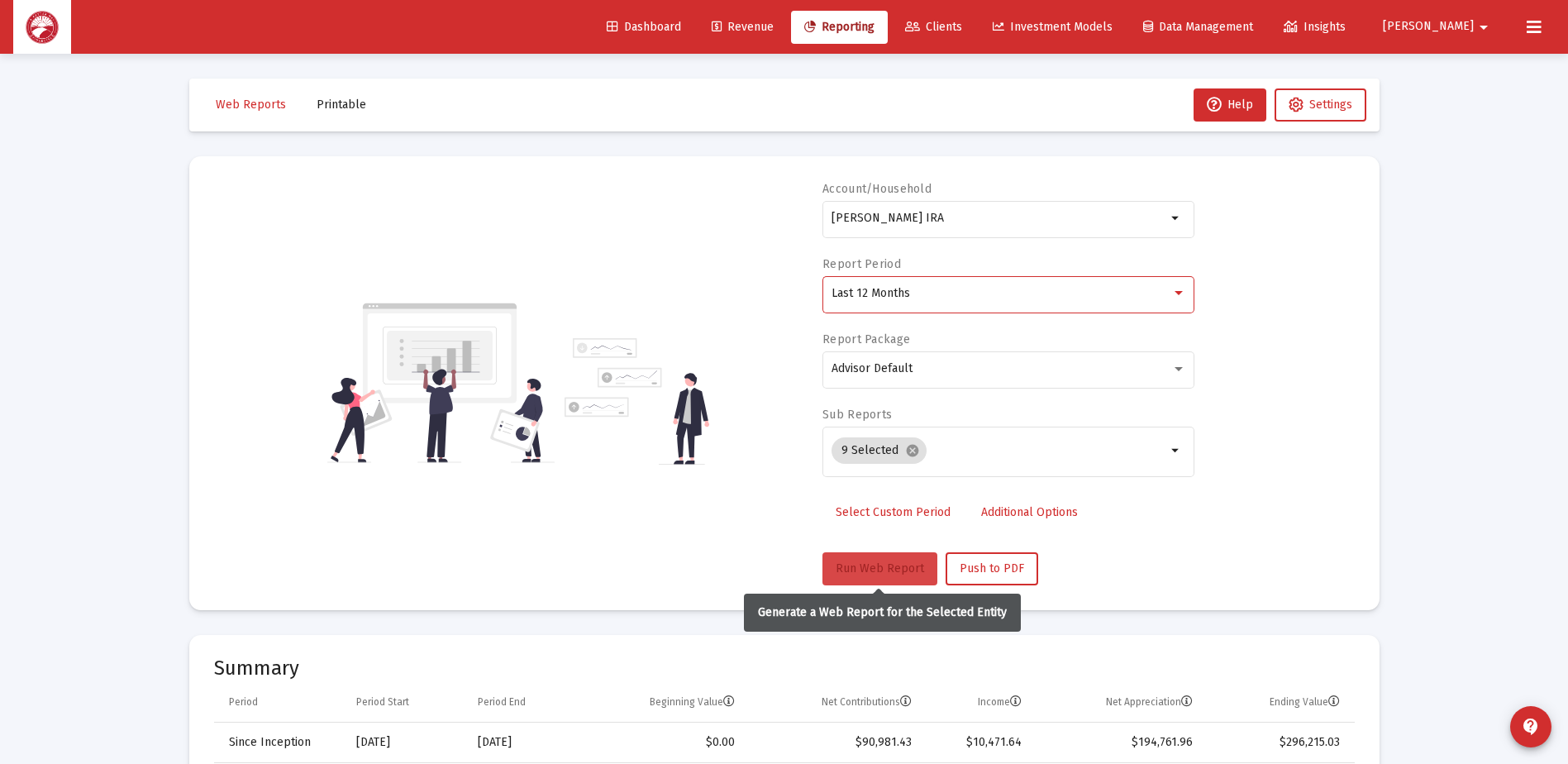
click at [892, 562] on span "Run Web Report" at bounding box center [880, 568] width 88 height 14
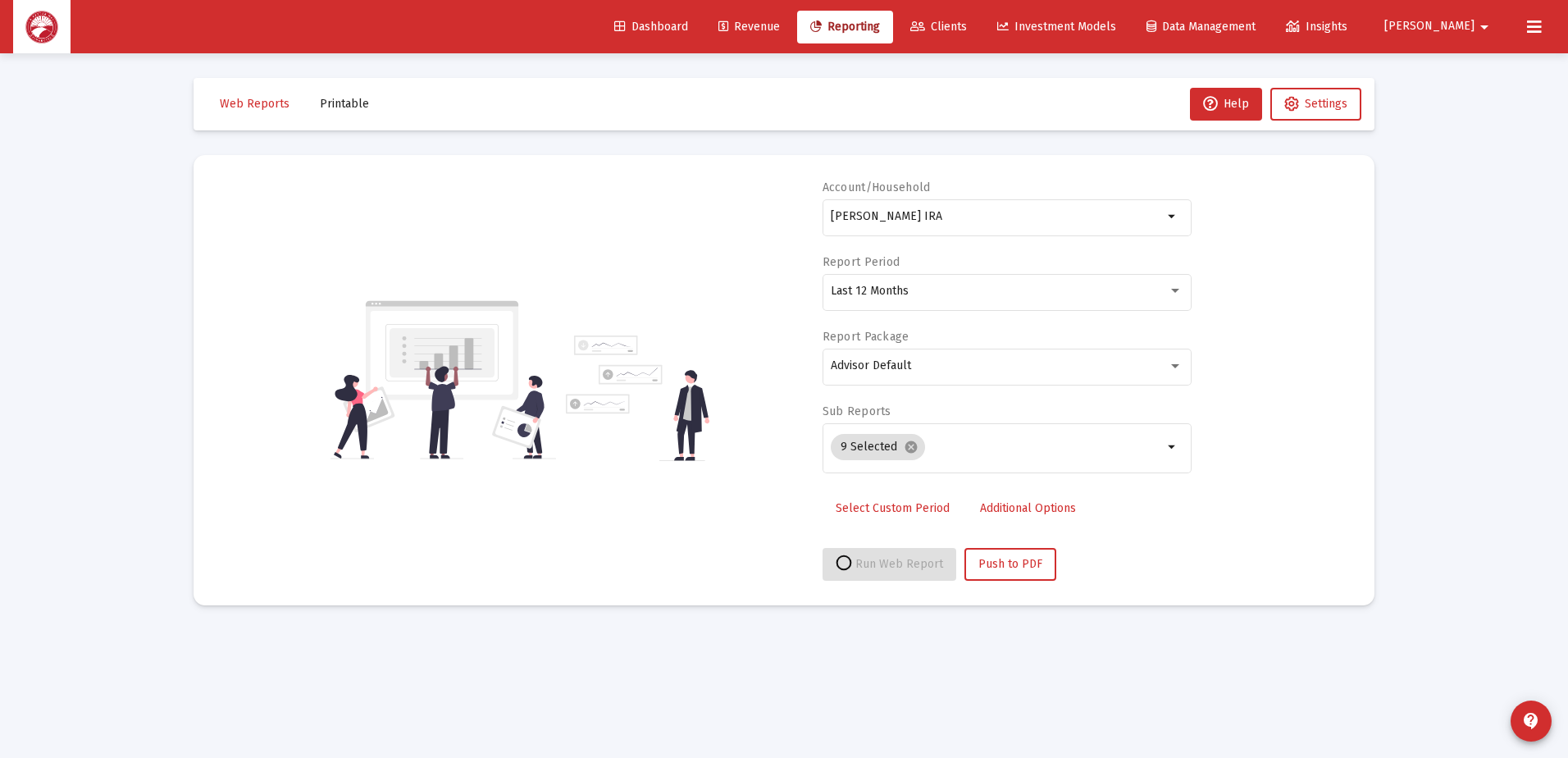
select select "View all"
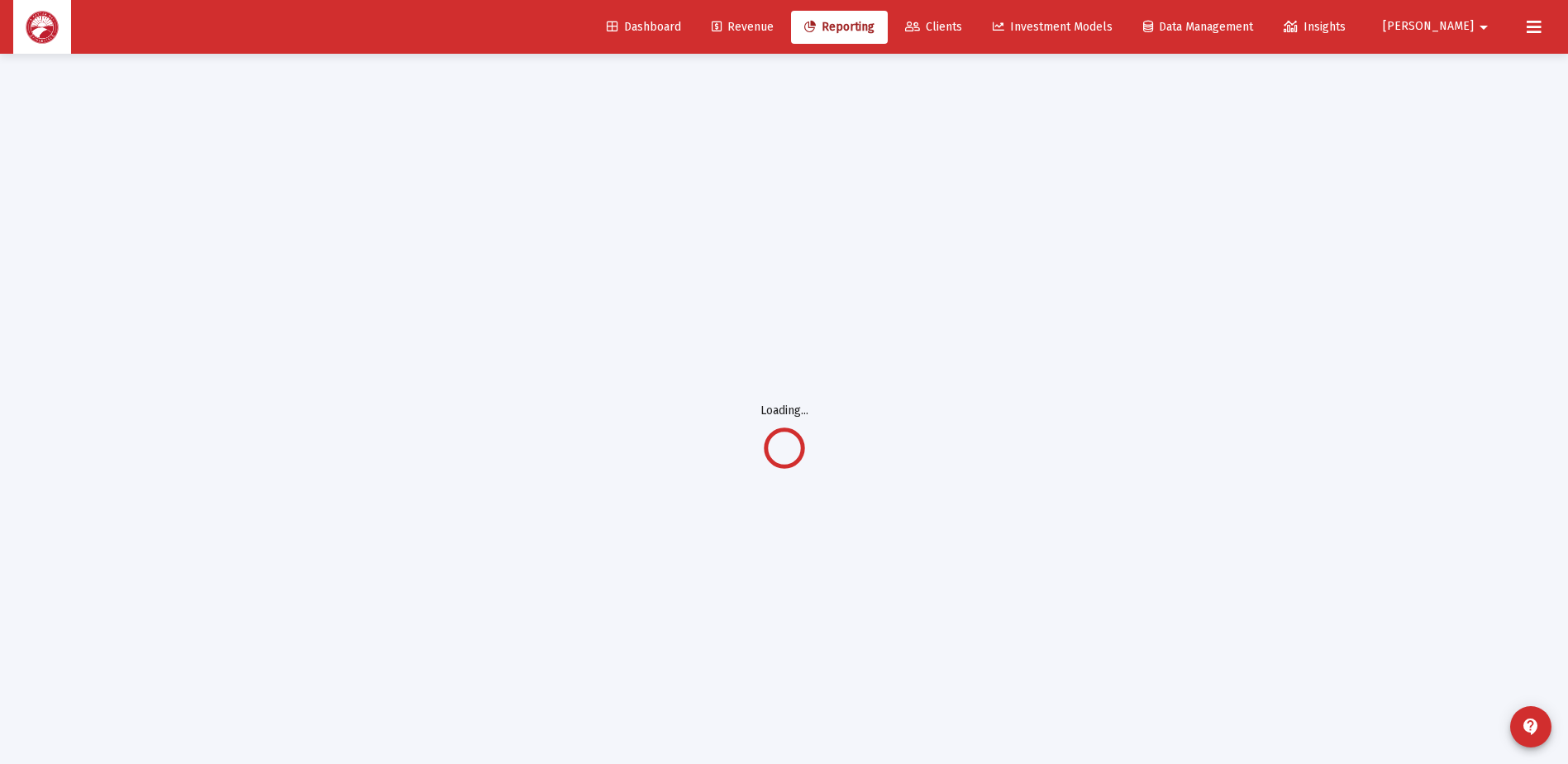
scroll to position [54, 0]
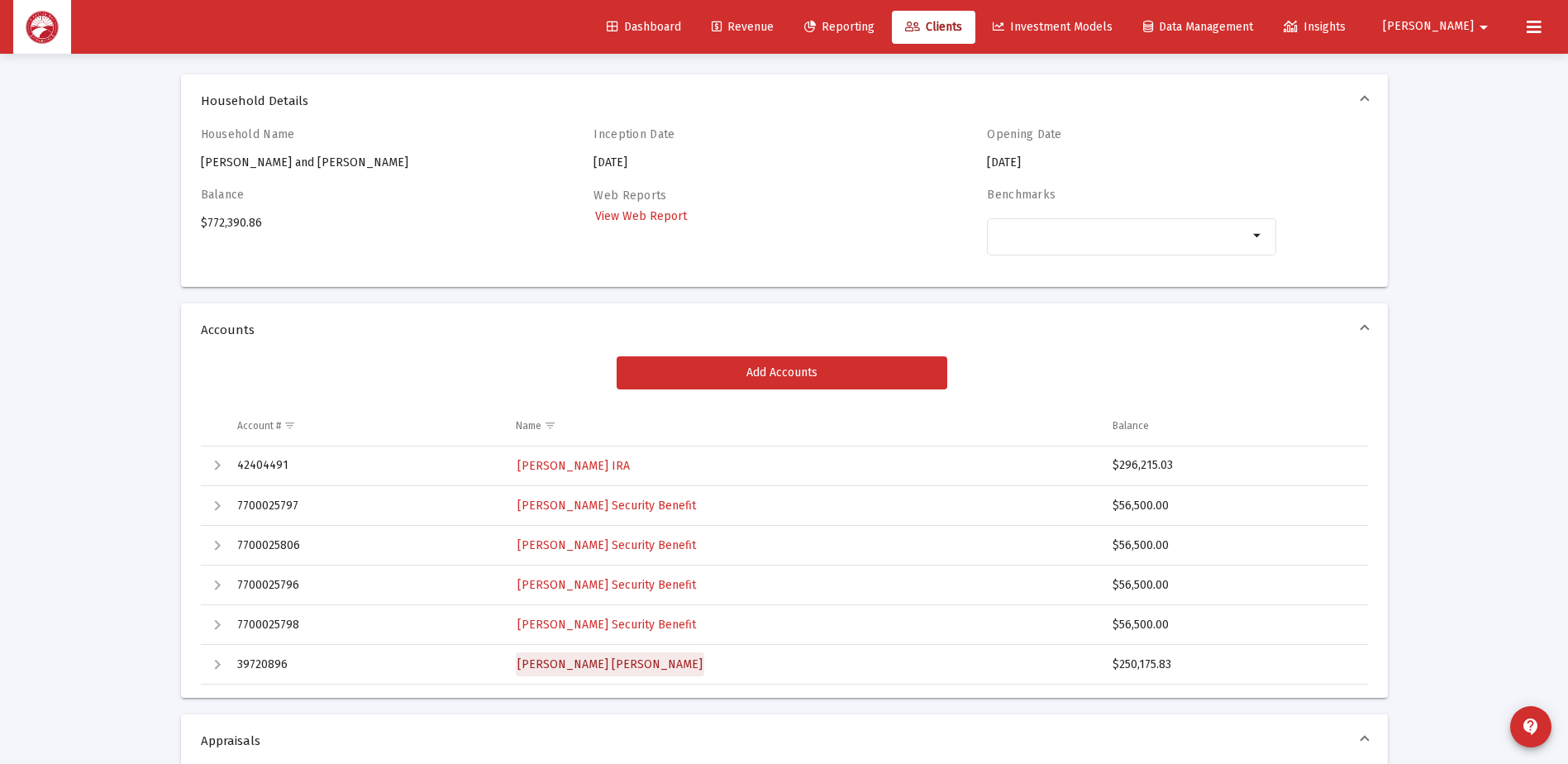
click at [618, 664] on span "[PERSON_NAME] [PERSON_NAME]" at bounding box center [610, 664] width 185 height 14
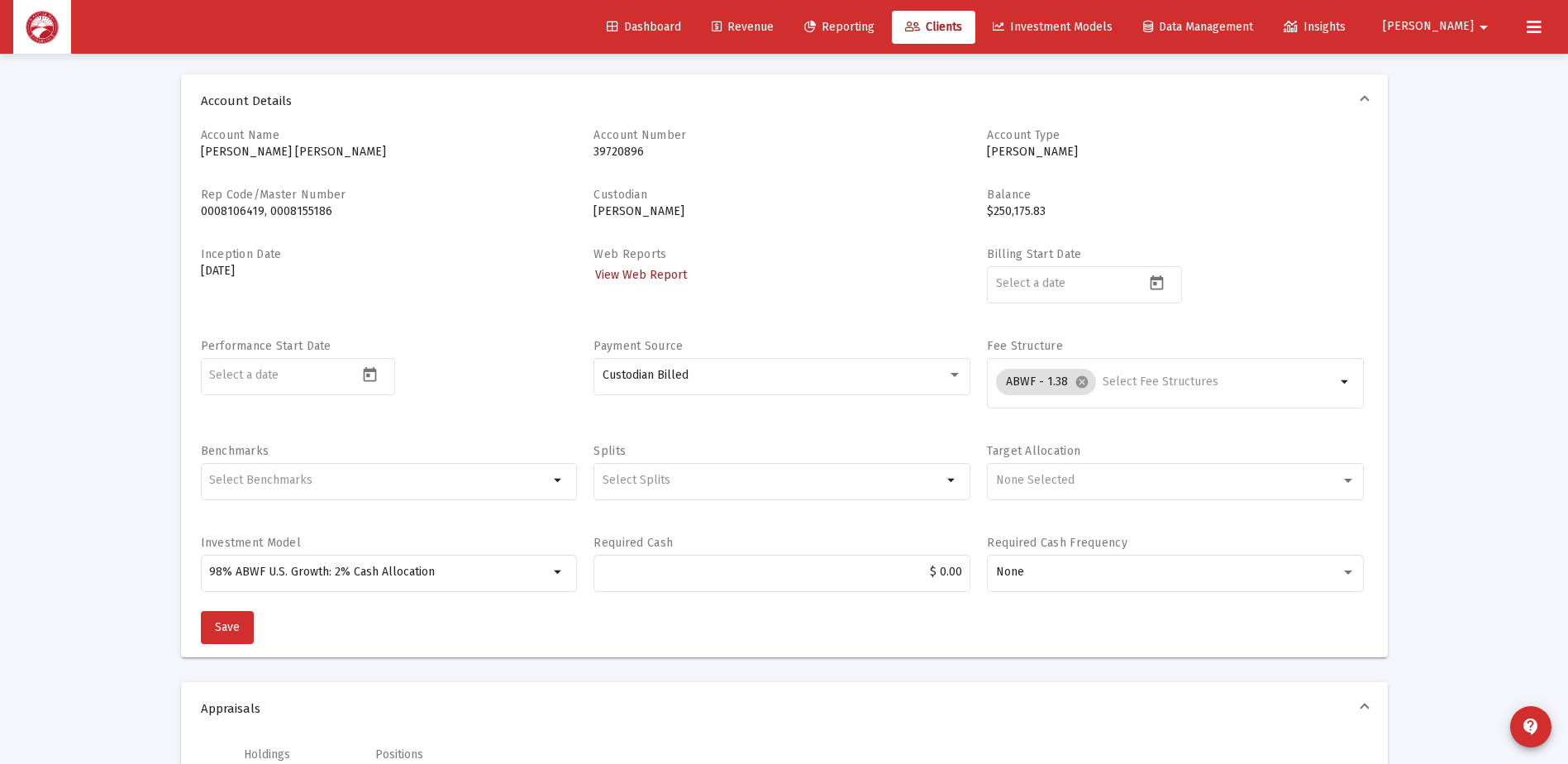
click at [637, 267] on link "View Web Report" at bounding box center [641, 275] width 95 height 24
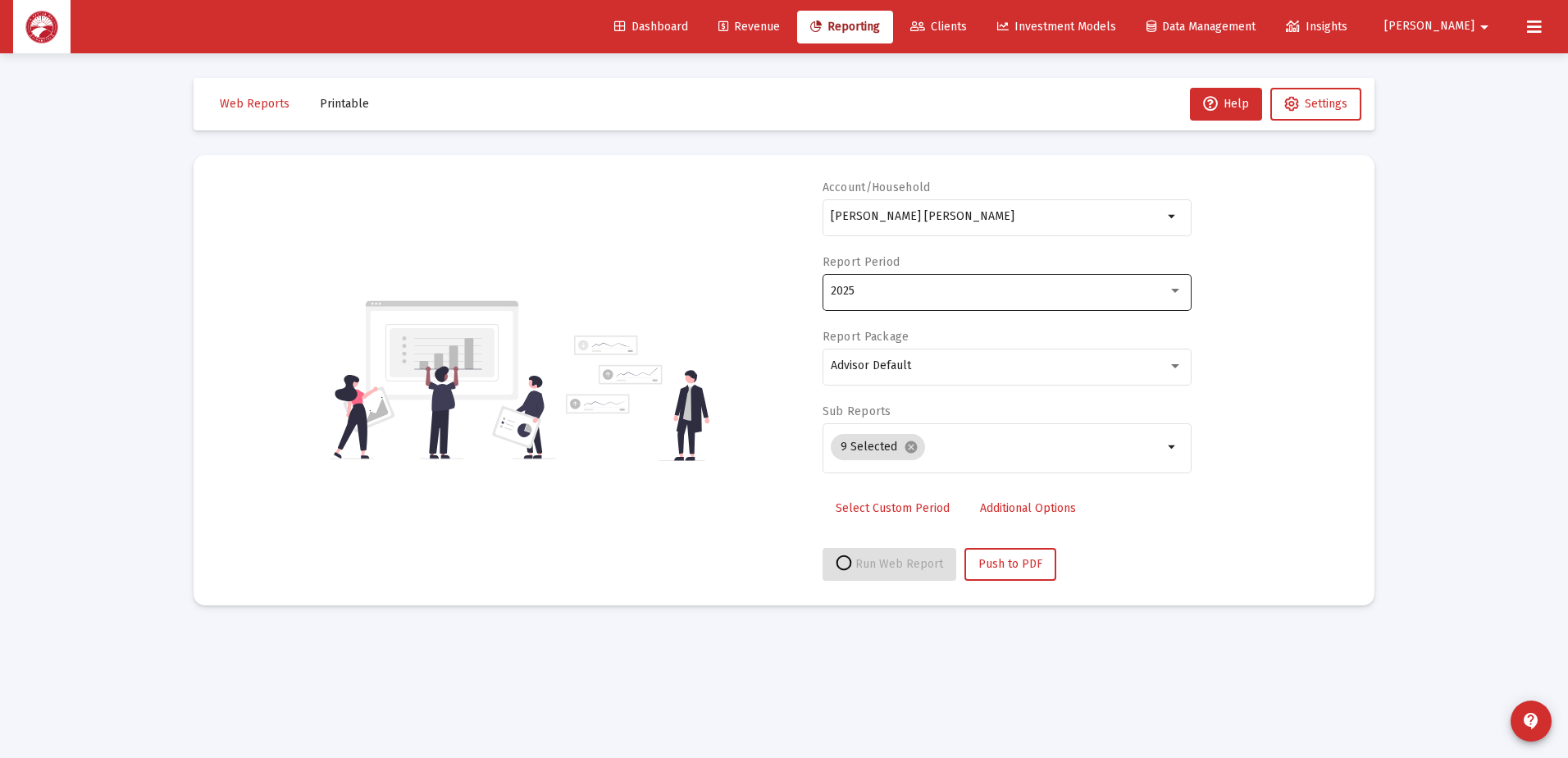
select select "View all"
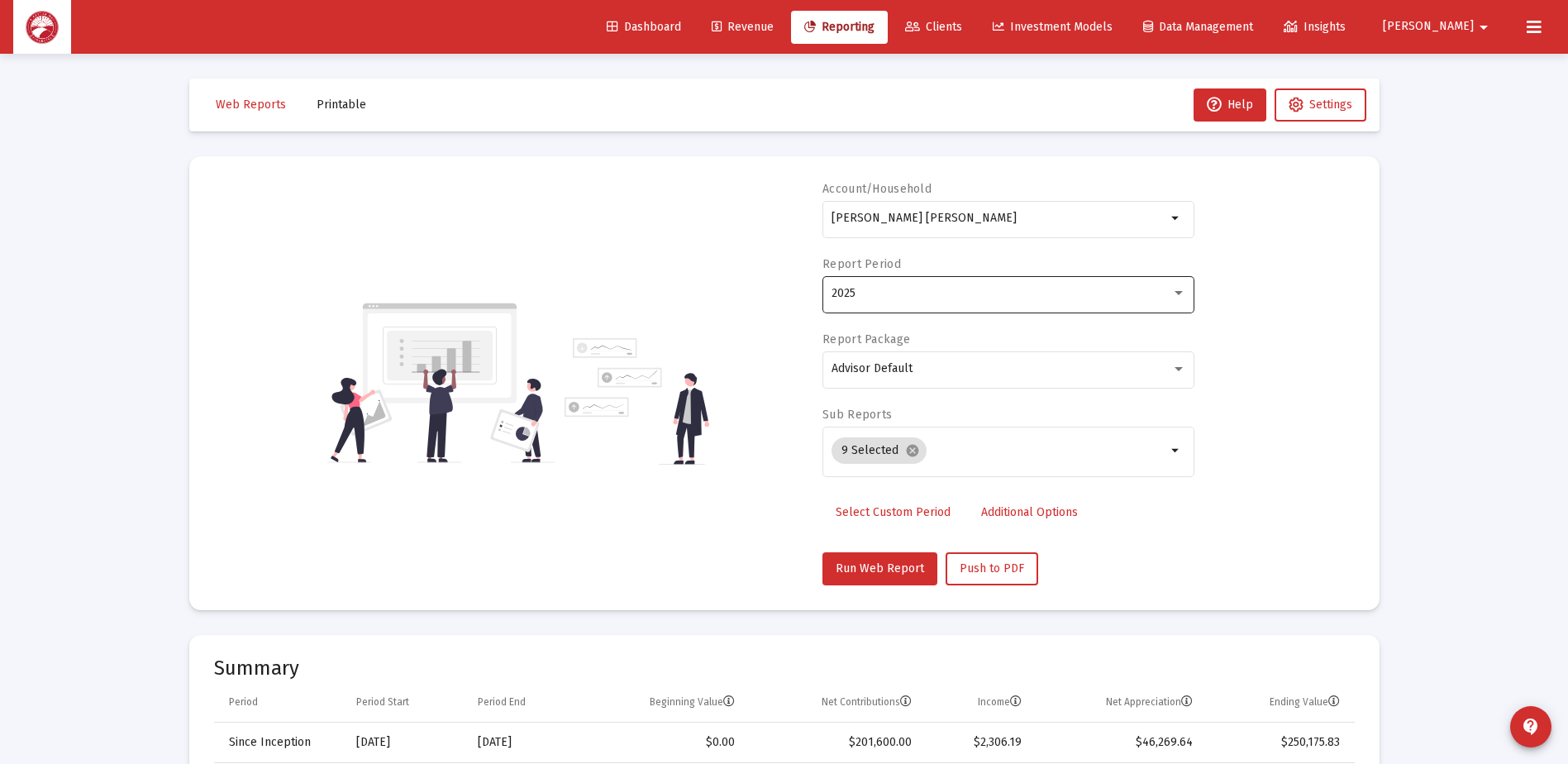
click at [996, 291] on div "2025" at bounding box center [1002, 293] width 340 height 13
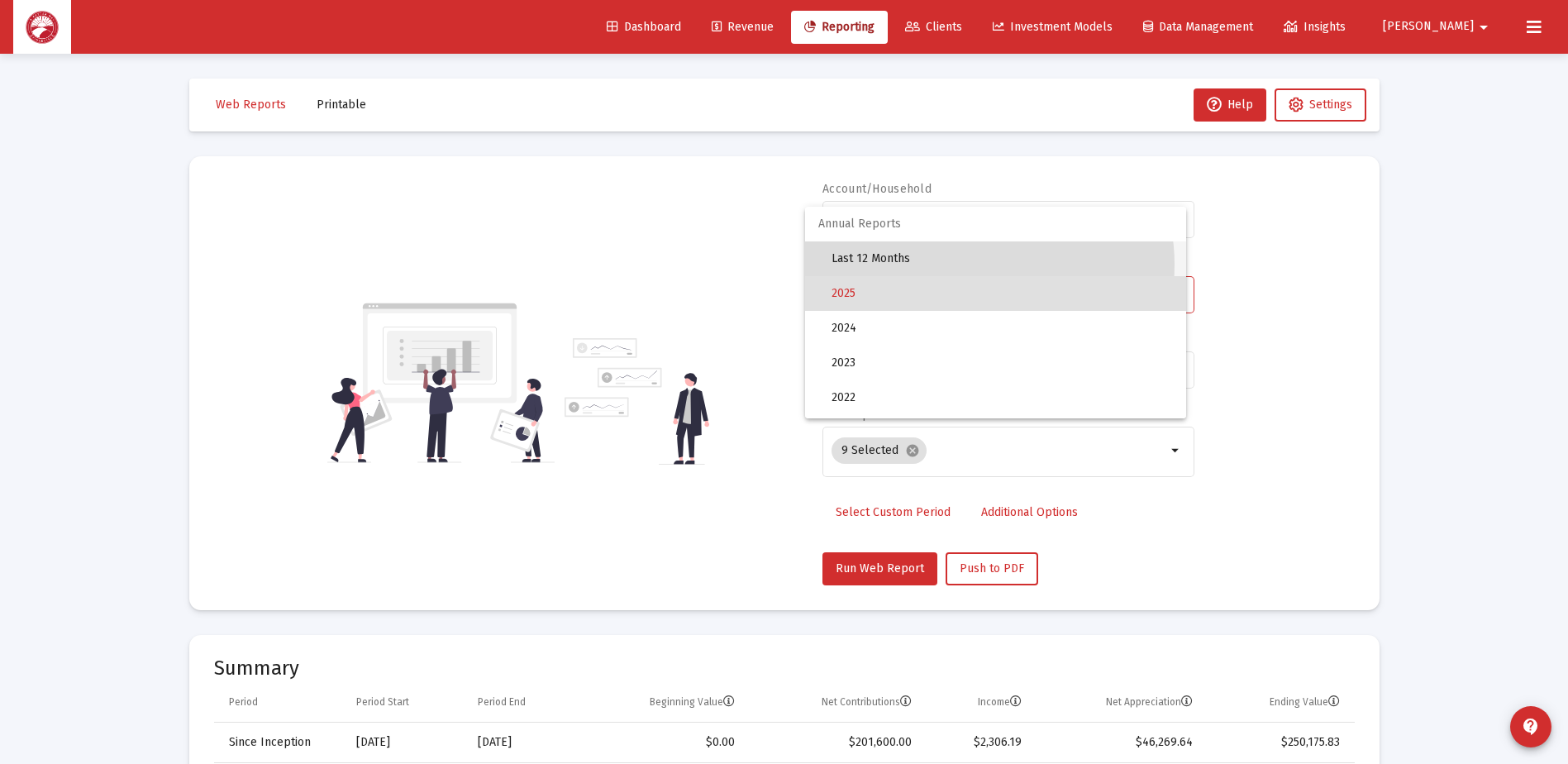
click at [972, 265] on span "Last 12 Months" at bounding box center [1002, 258] width 341 height 35
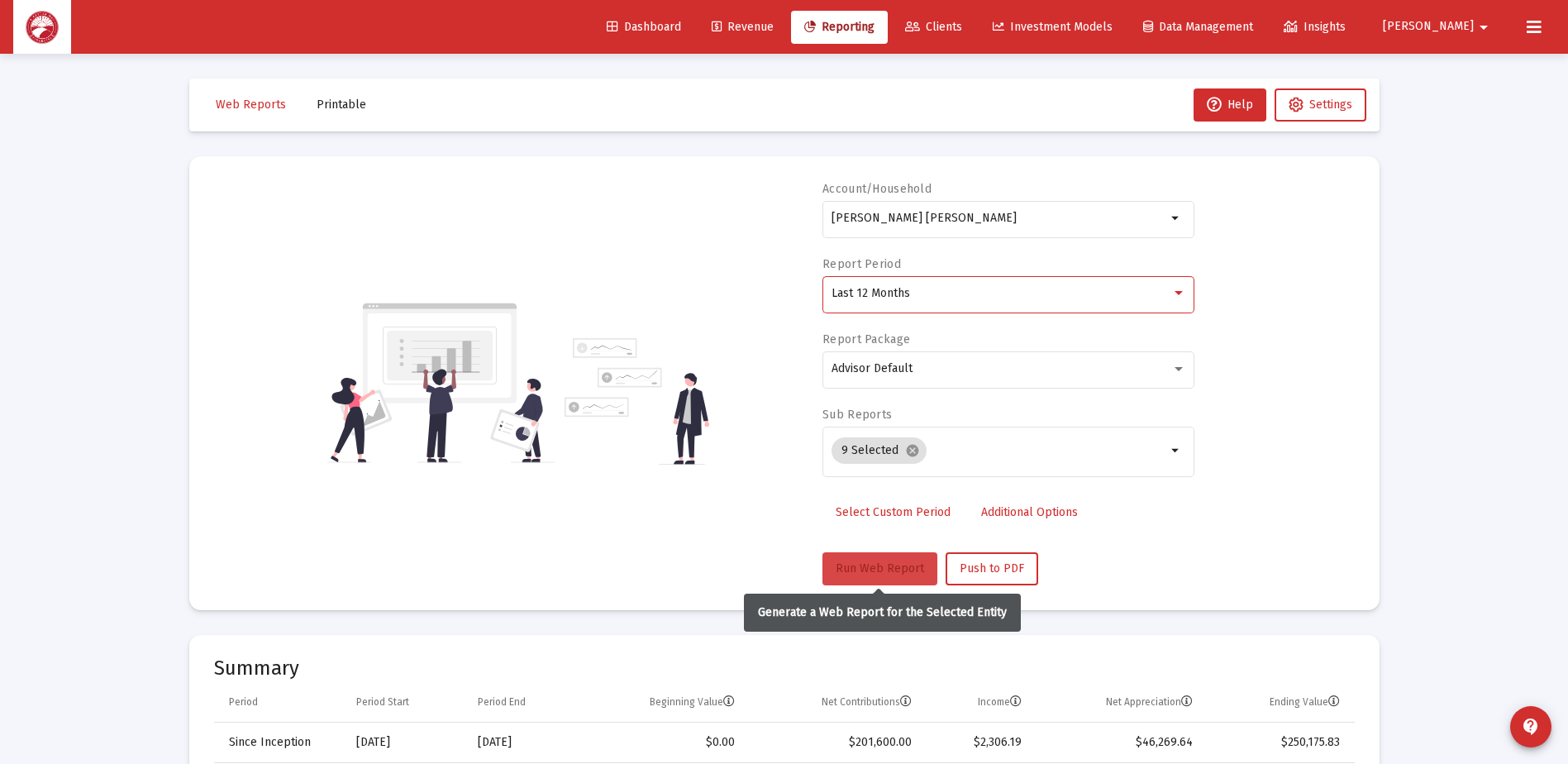
click at [894, 562] on span "Run Web Report" at bounding box center [880, 568] width 88 height 14
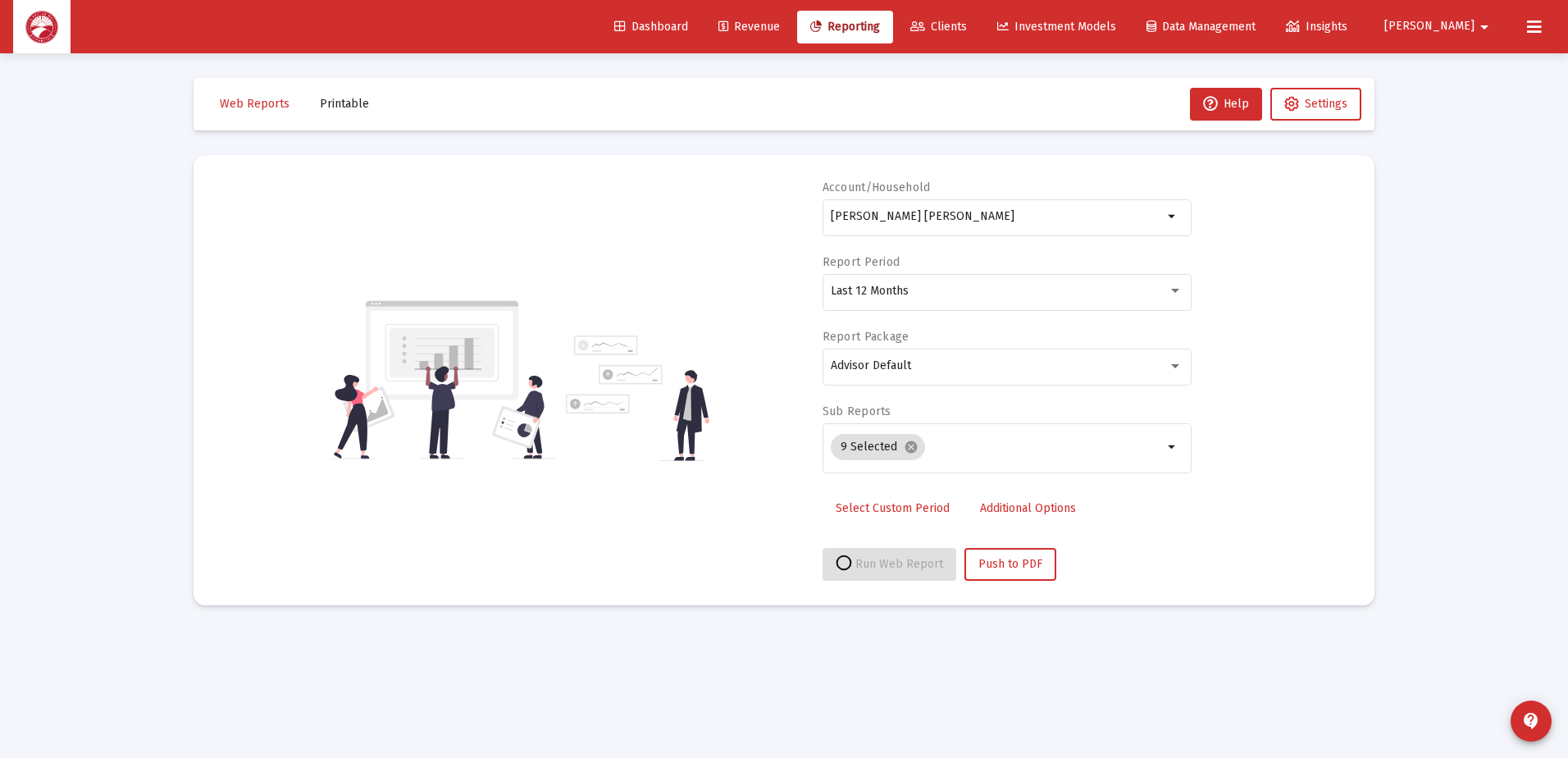
select select "View all"
